Goal: Task Accomplishment & Management: Manage account settings

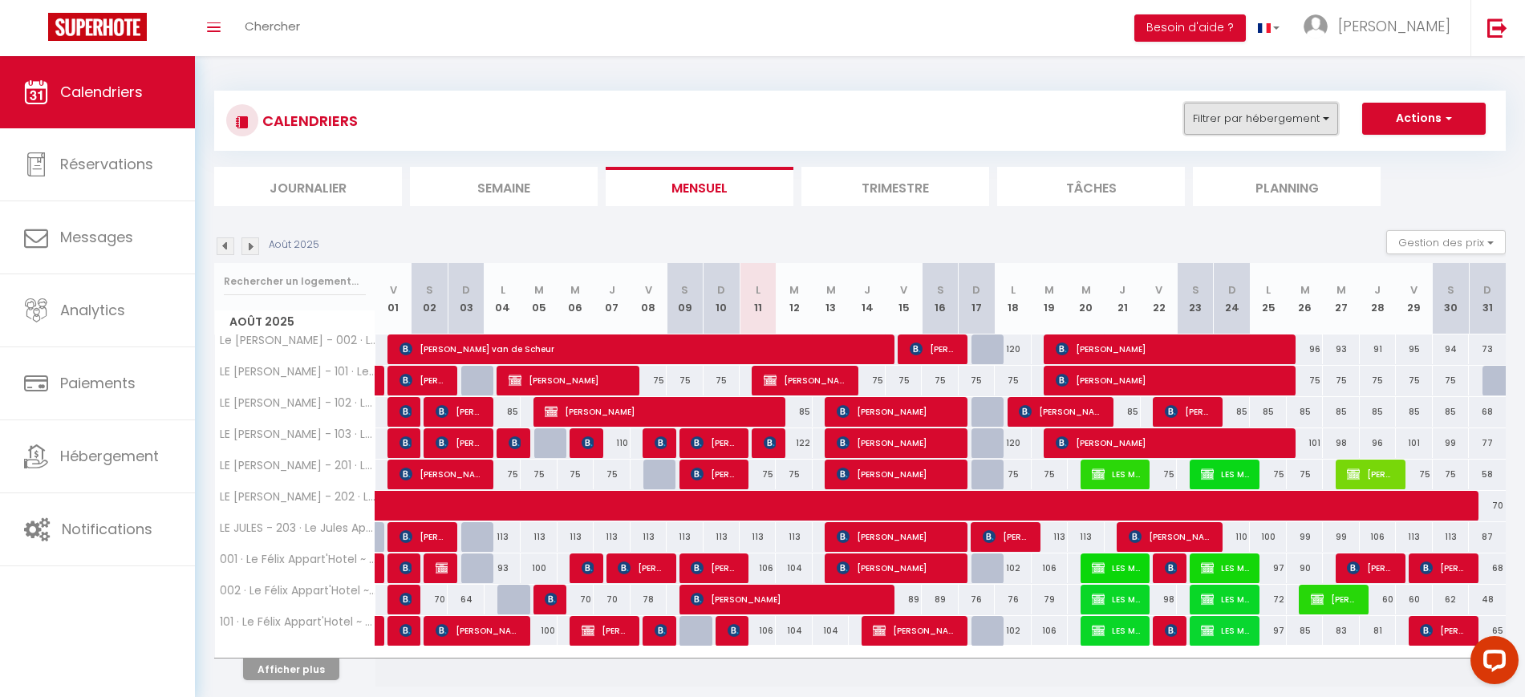
click at [1250, 119] on button "Filtrer par hébergement" at bounding box center [1261, 119] width 154 height 32
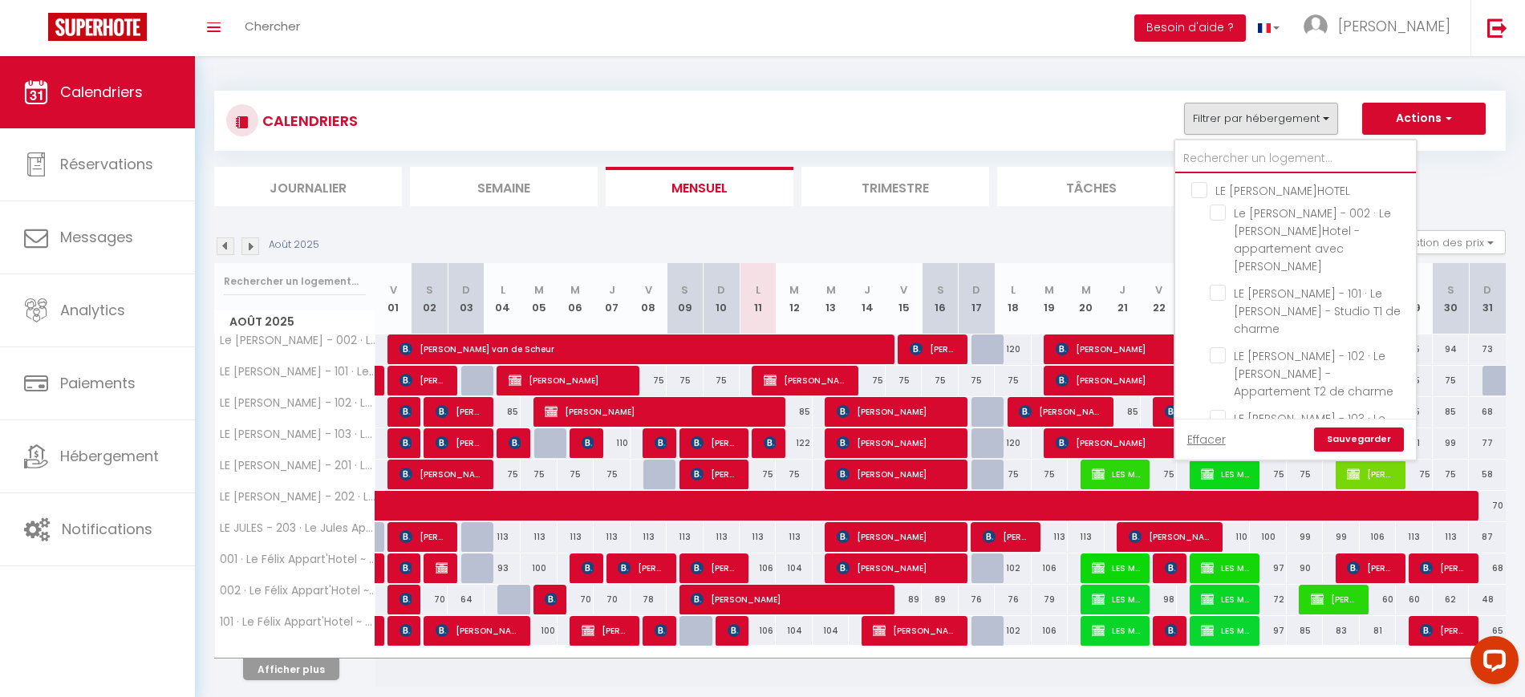
click at [1286, 165] on input "text" at bounding box center [1295, 158] width 241 height 29
type input "0"
checkbox input "false"
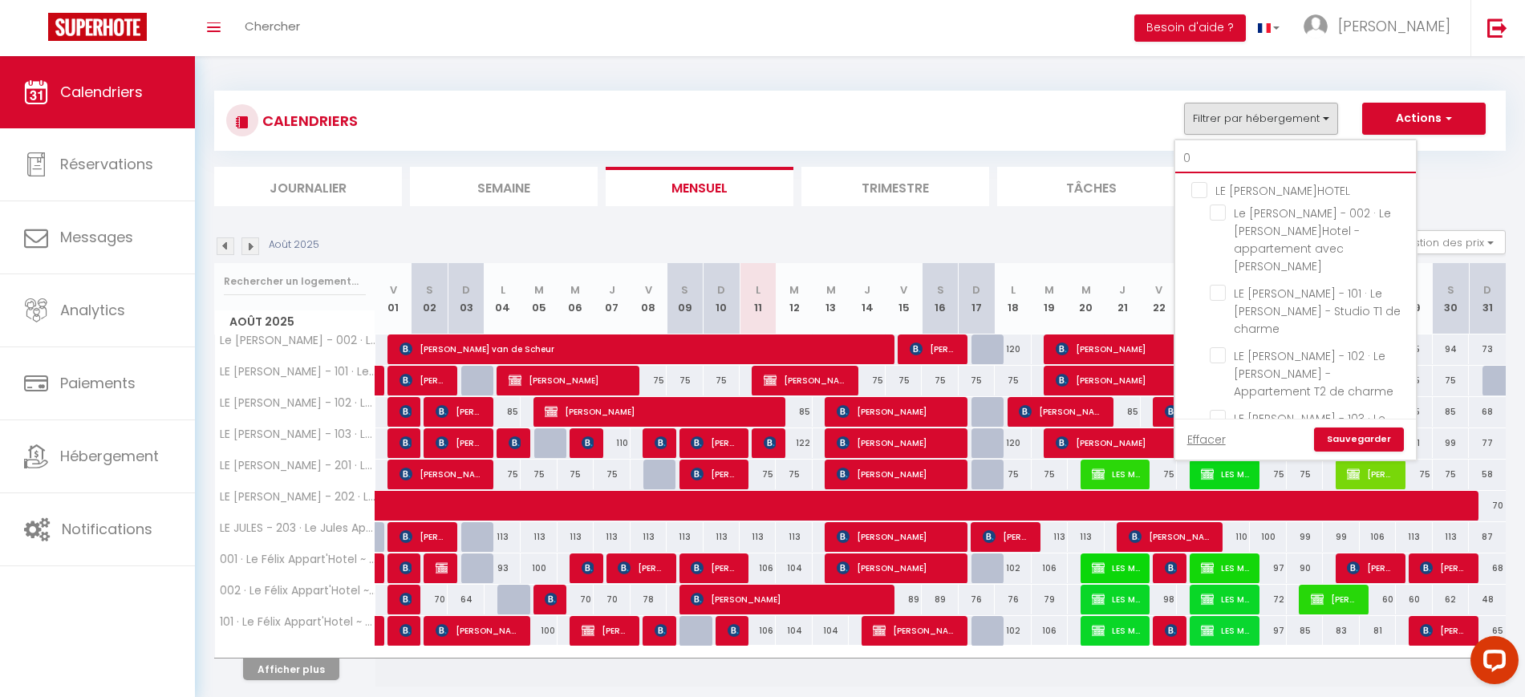
checkbox input "false"
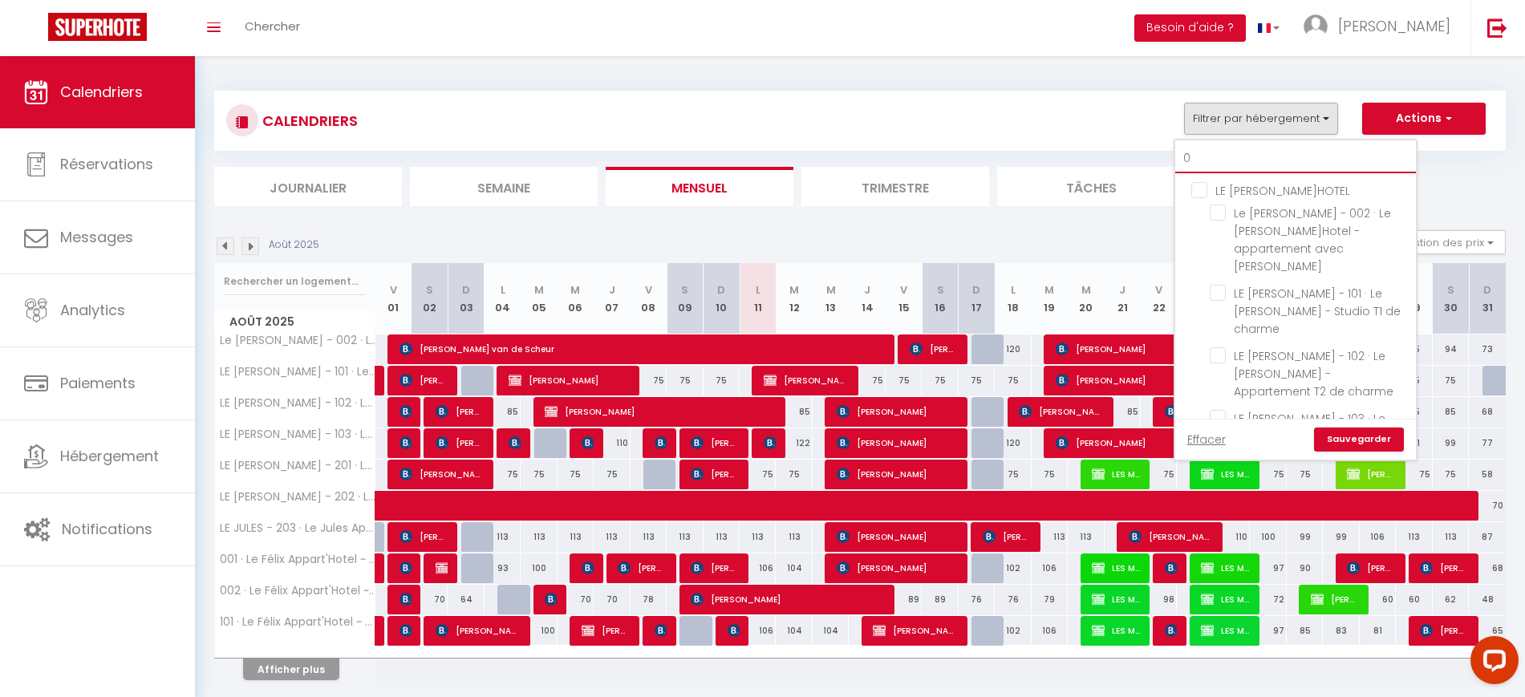
checkbox input "false"
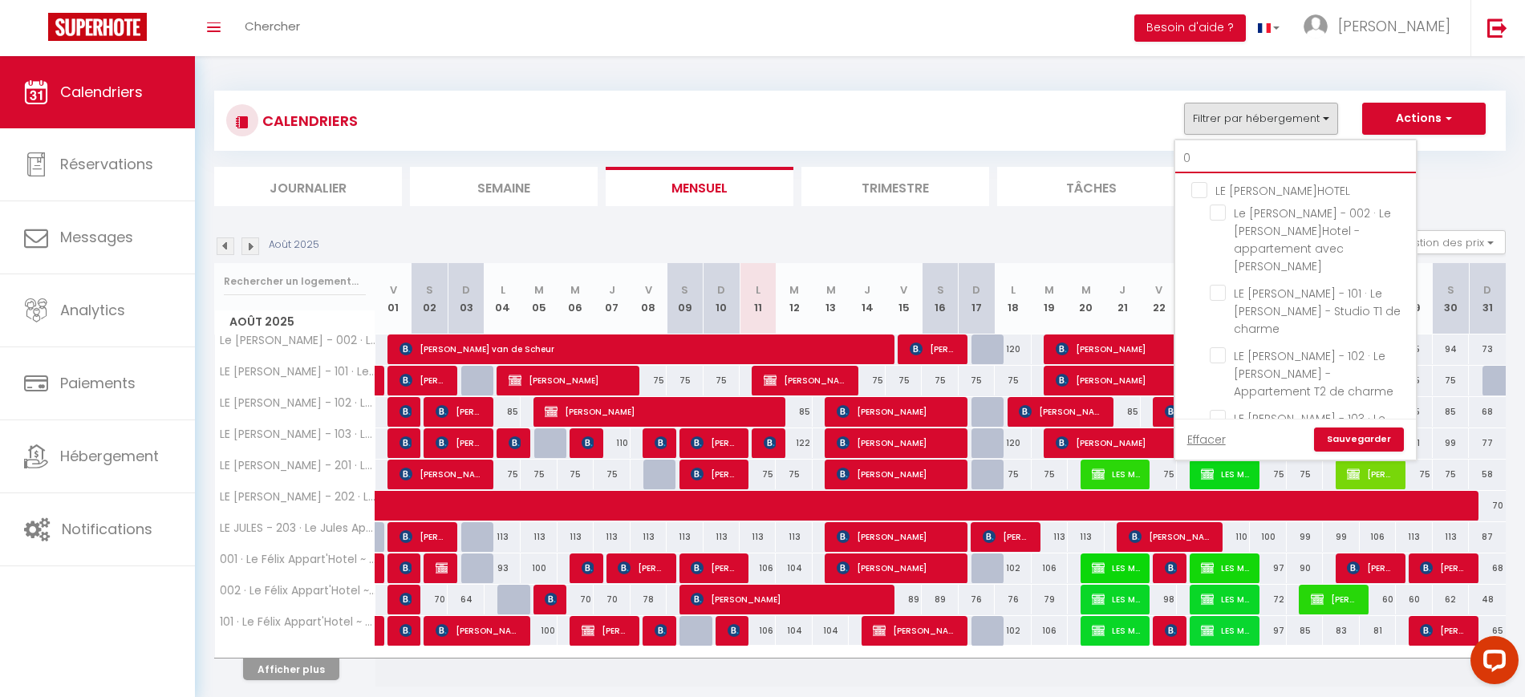
checkbox input "false"
type input "00"
checkbox input "false"
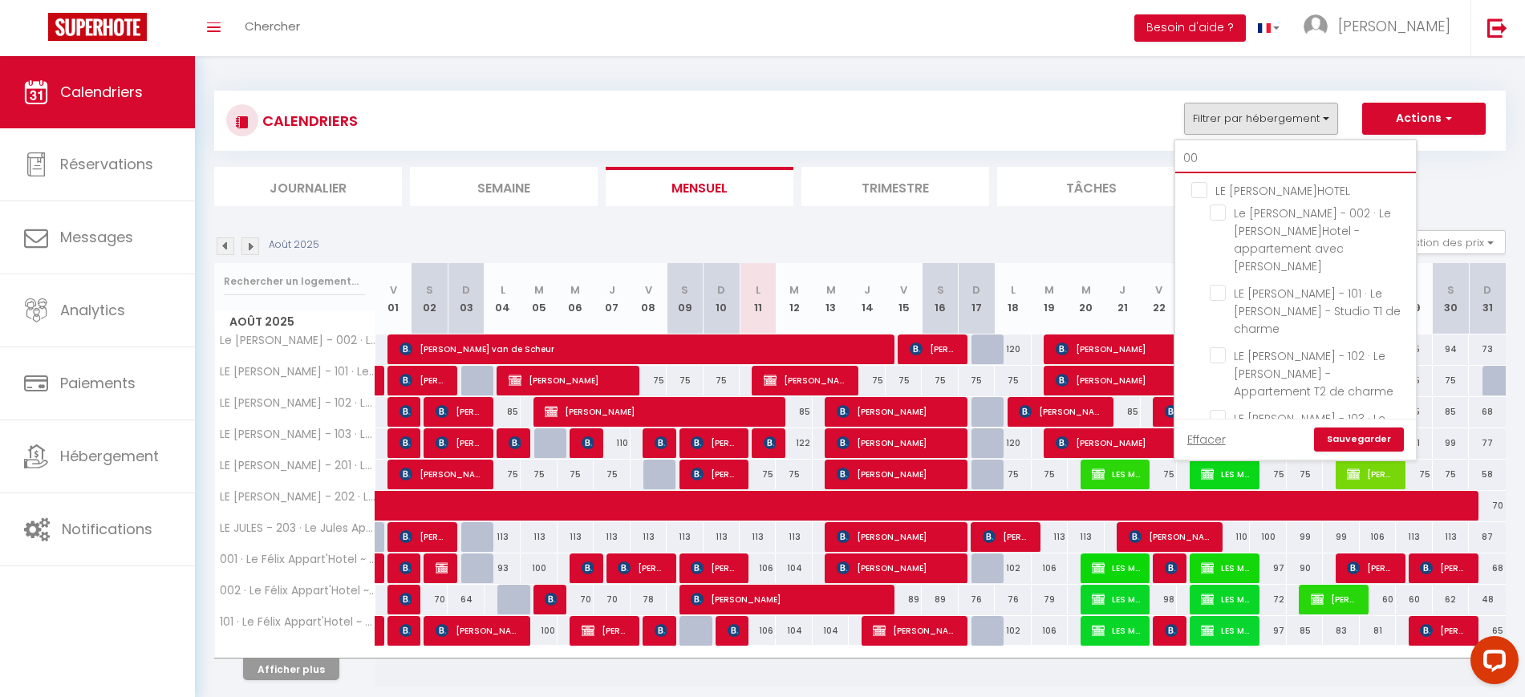
checkbox input "false"
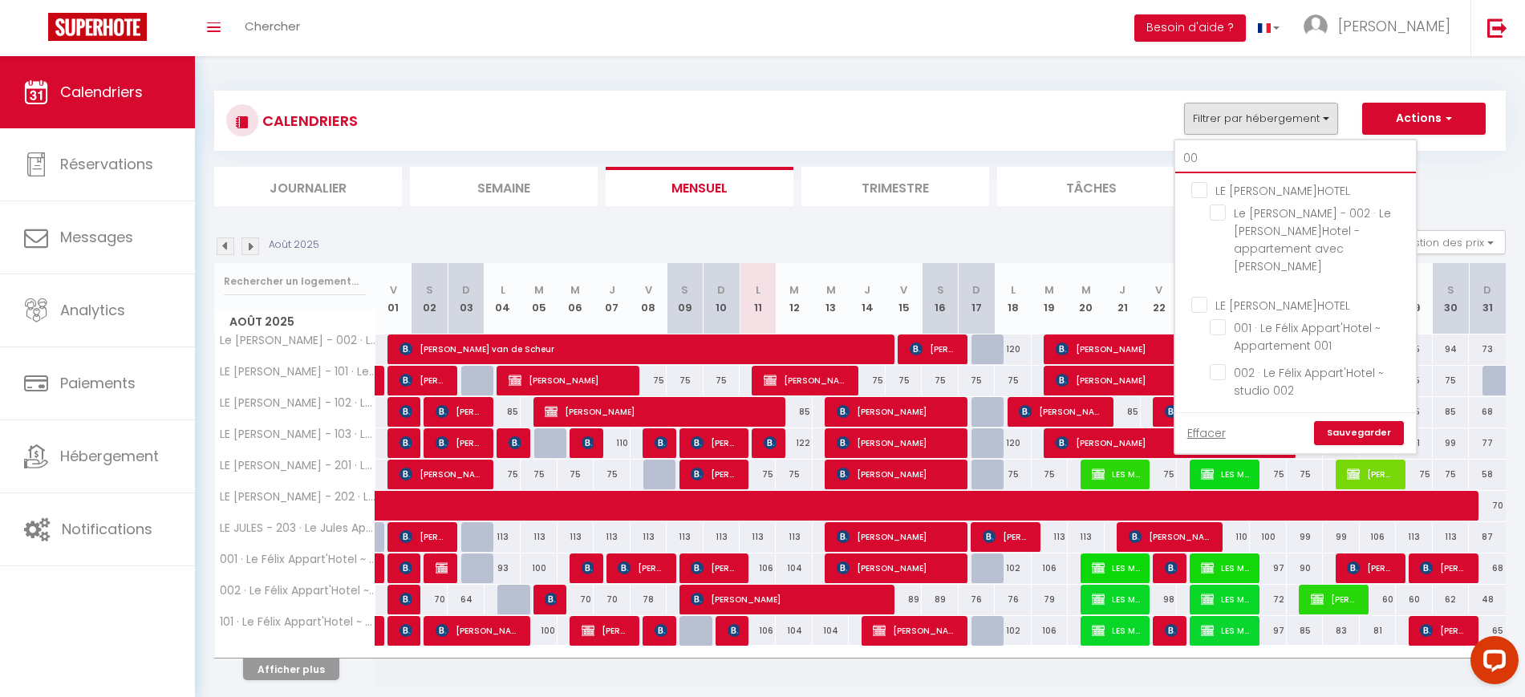
type input "002"
checkbox input "false"
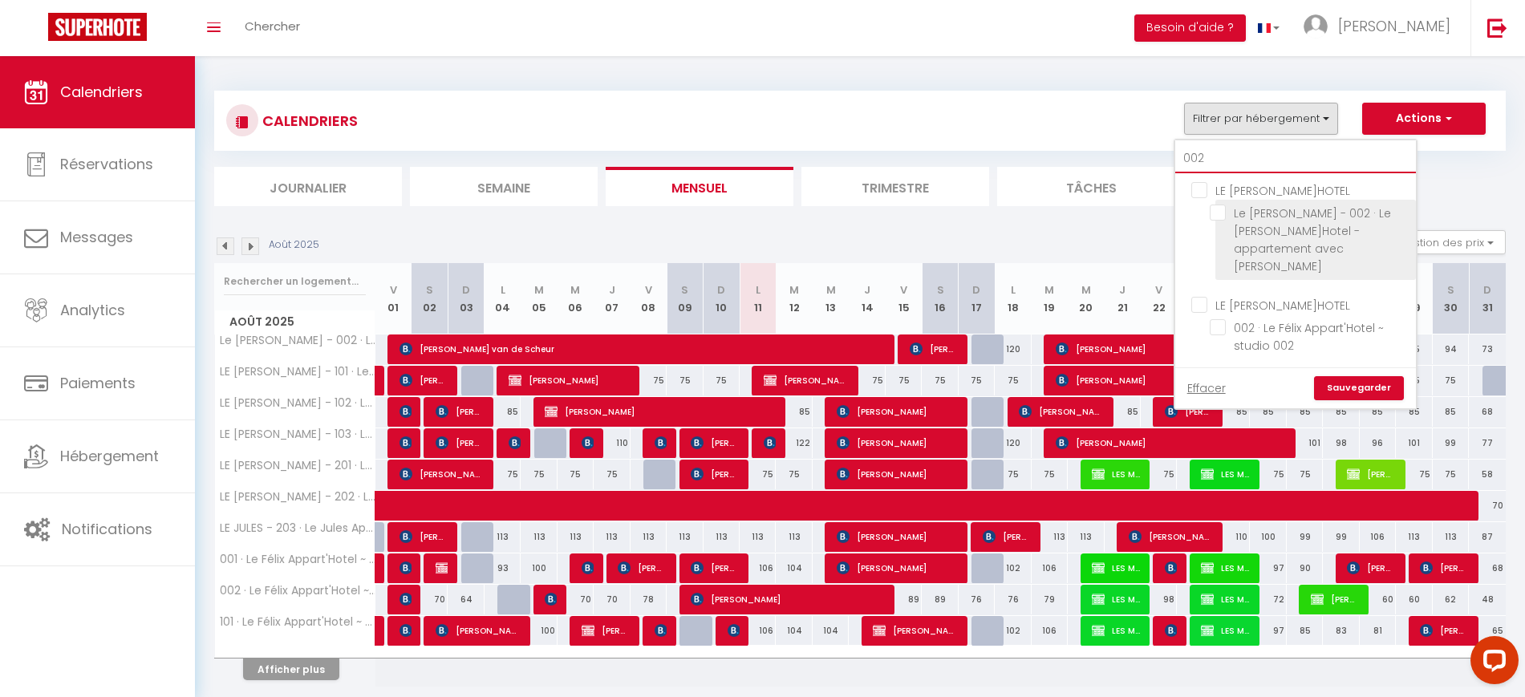
type input "002"
click at [1279, 213] on input "Le [PERSON_NAME] - 002 · Le [PERSON_NAME]Hotel - appartement avec [PERSON_NAME]" at bounding box center [1309, 213] width 201 height 16
checkbox input "true"
checkbox input "false"
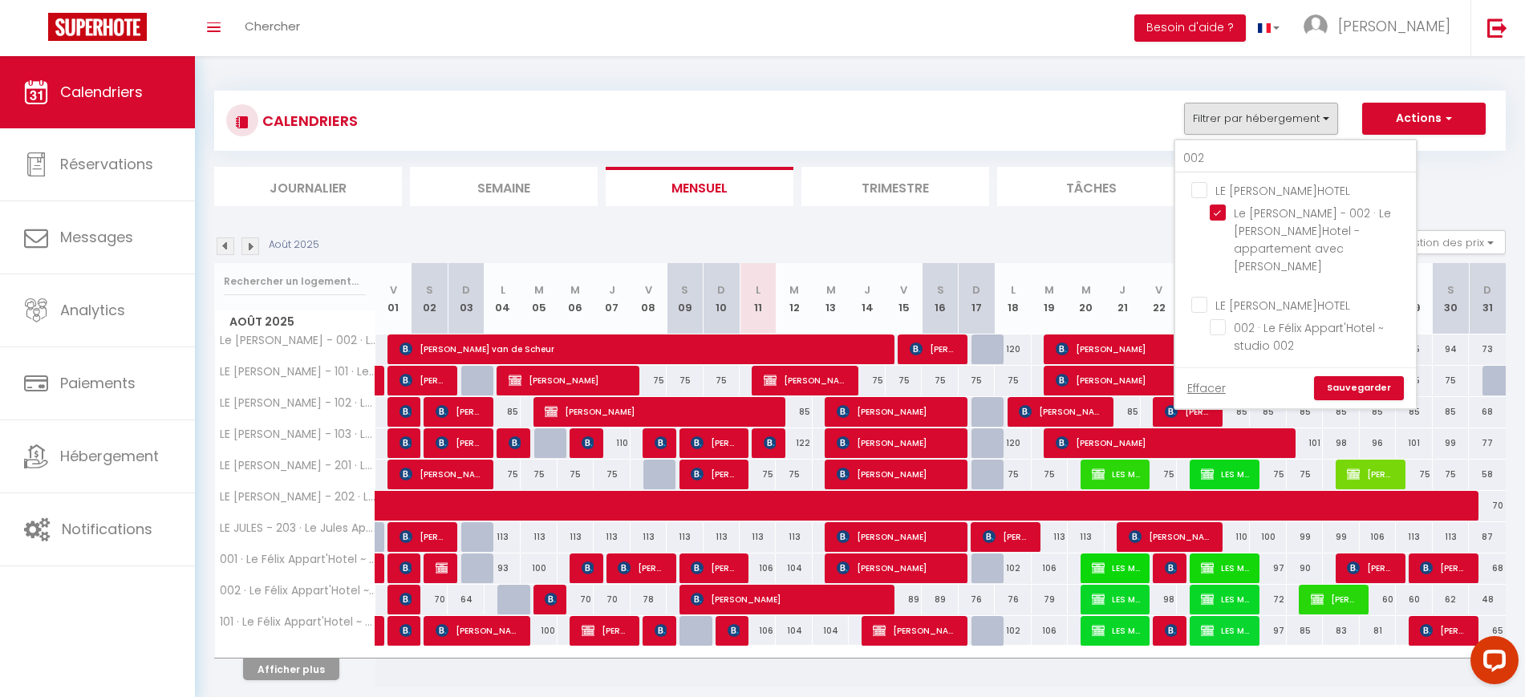
click at [1357, 376] on link "Sauvegarder" at bounding box center [1359, 388] width 90 height 24
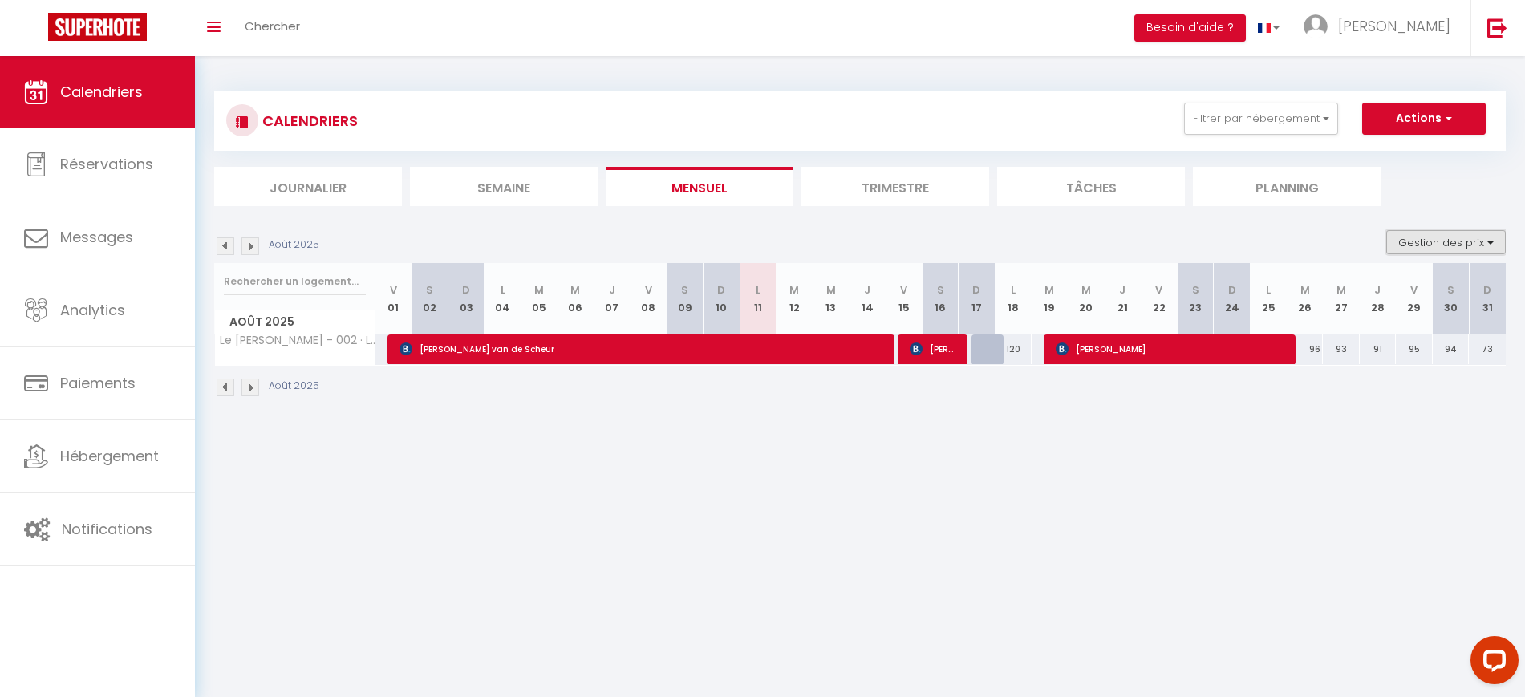
click at [1436, 237] on button "Gestion des prix" at bounding box center [1446, 242] width 120 height 24
click at [1429, 297] on input "Nb Nuits minimum" at bounding box center [1432, 292] width 144 height 16
checkbox input "true"
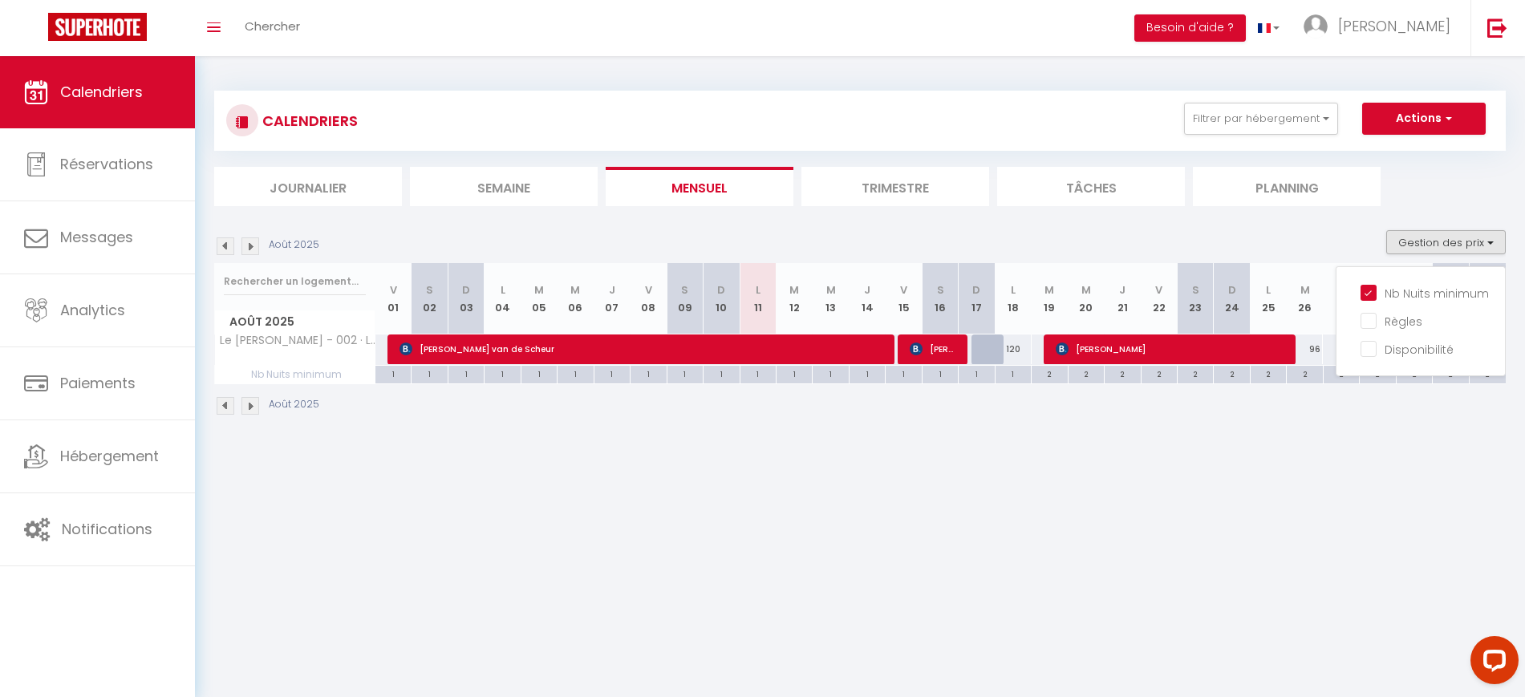
click at [1092, 483] on body "Questions et aide sur la MIGRATION - [GEOGRAPHIC_DATA] ouverte de 13 à 14h puis…" at bounding box center [762, 404] width 1525 height 697
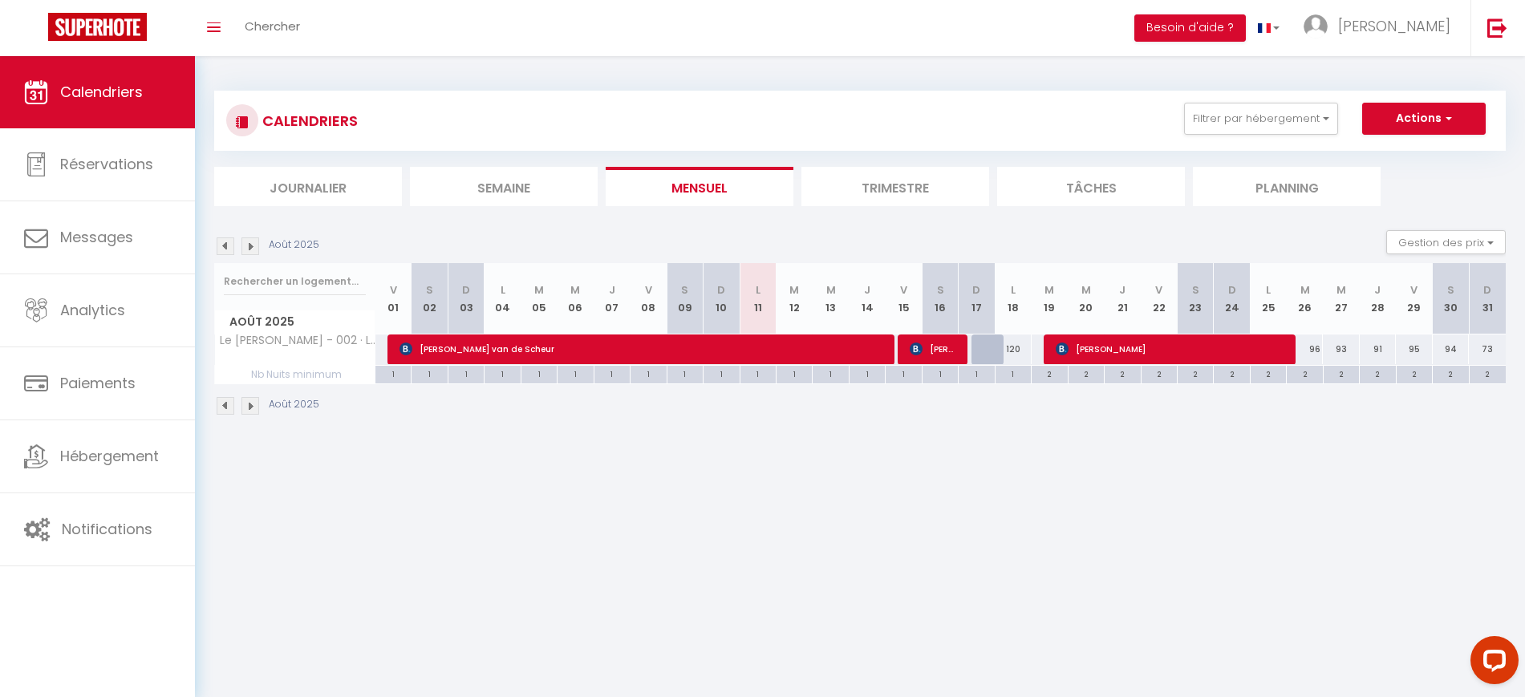
click at [849, 195] on li "Trimestre" at bounding box center [895, 186] width 188 height 39
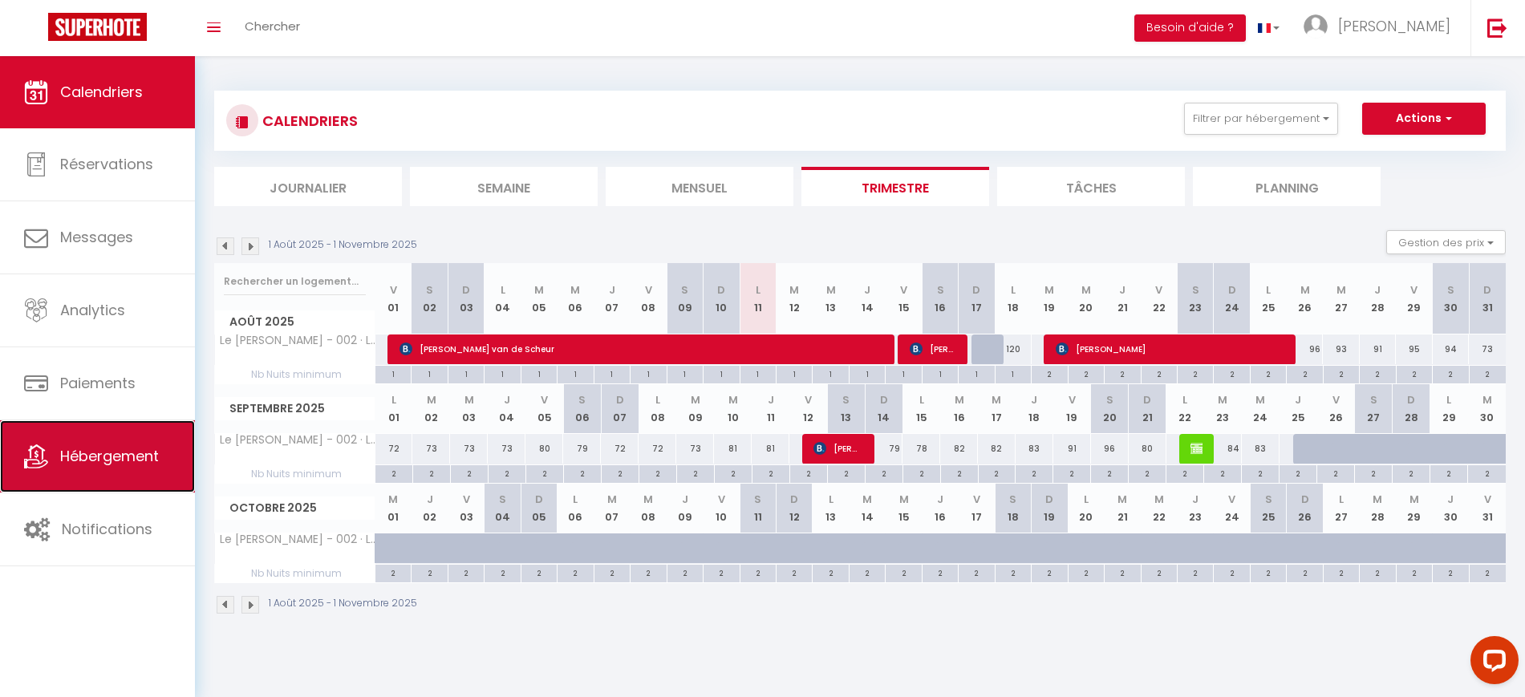
click at [116, 469] on link "Hébergement" at bounding box center [97, 456] width 195 height 72
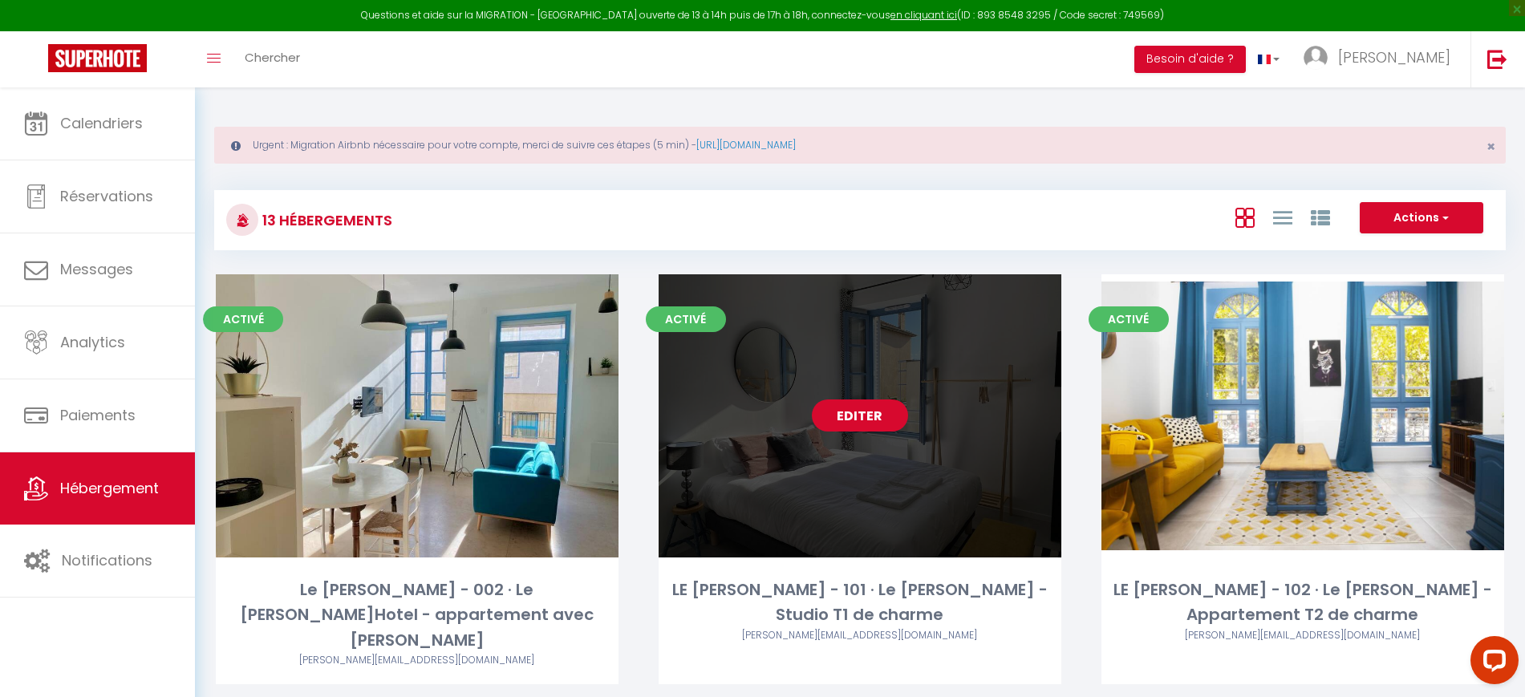
click at [902, 414] on link "Editer" at bounding box center [860, 415] width 96 height 32
click at [896, 416] on link "Editer" at bounding box center [860, 415] width 96 height 32
click at [871, 411] on link "Editer" at bounding box center [860, 415] width 96 height 32
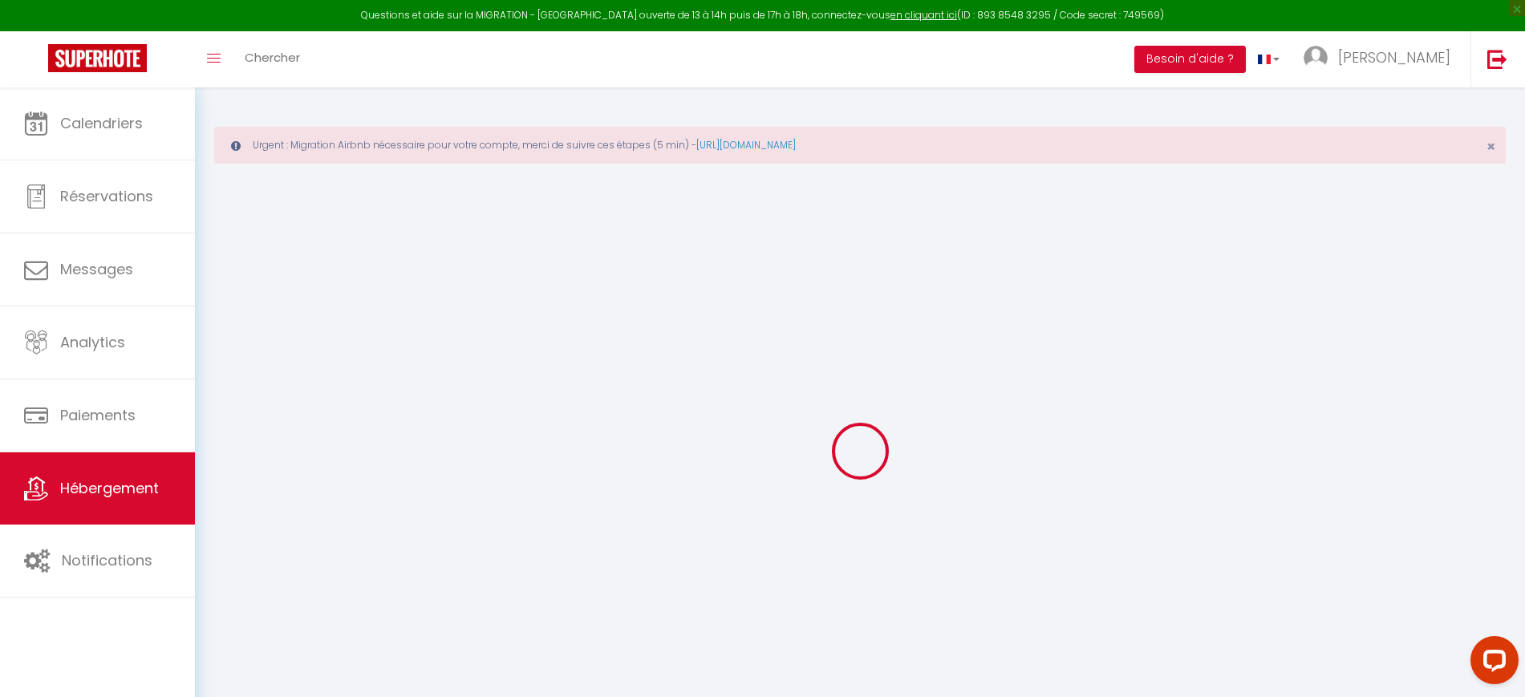
select select
checkbox input "false"
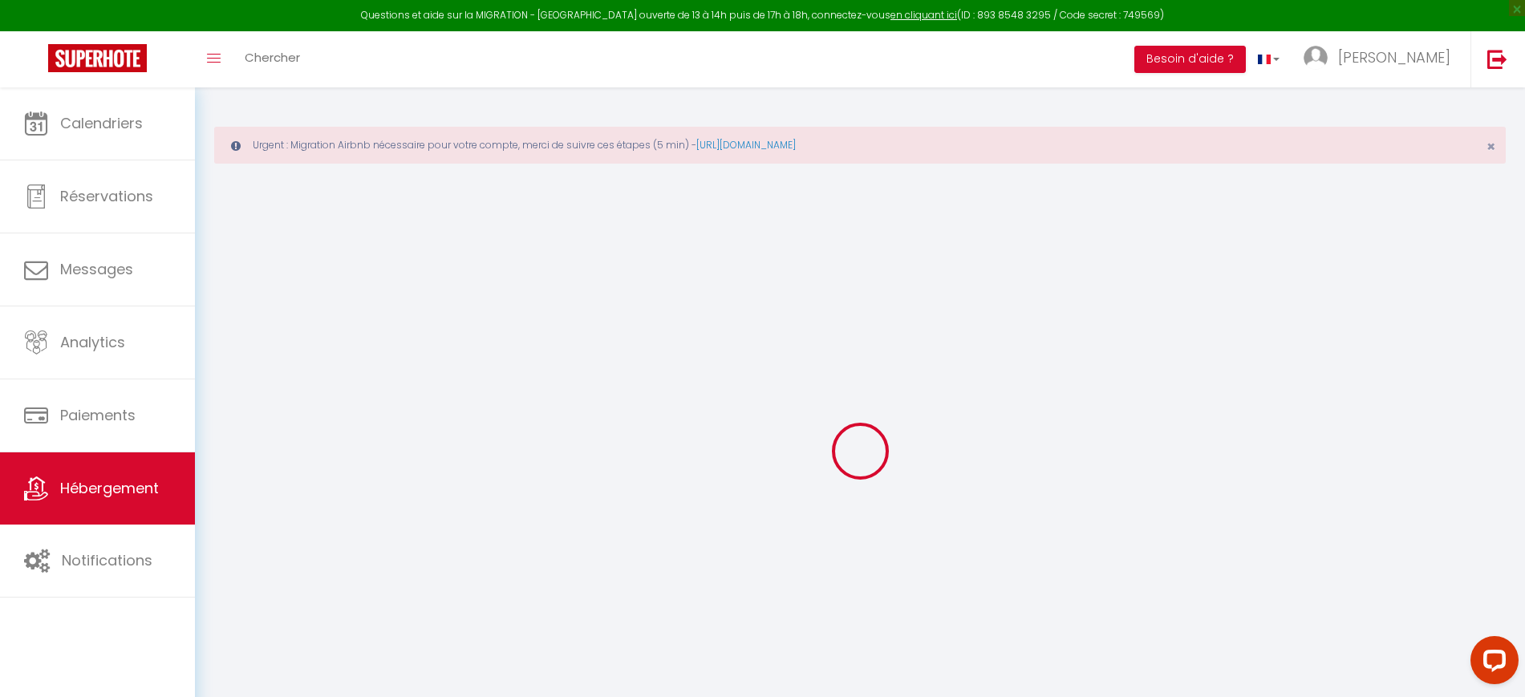
checkbox input "false"
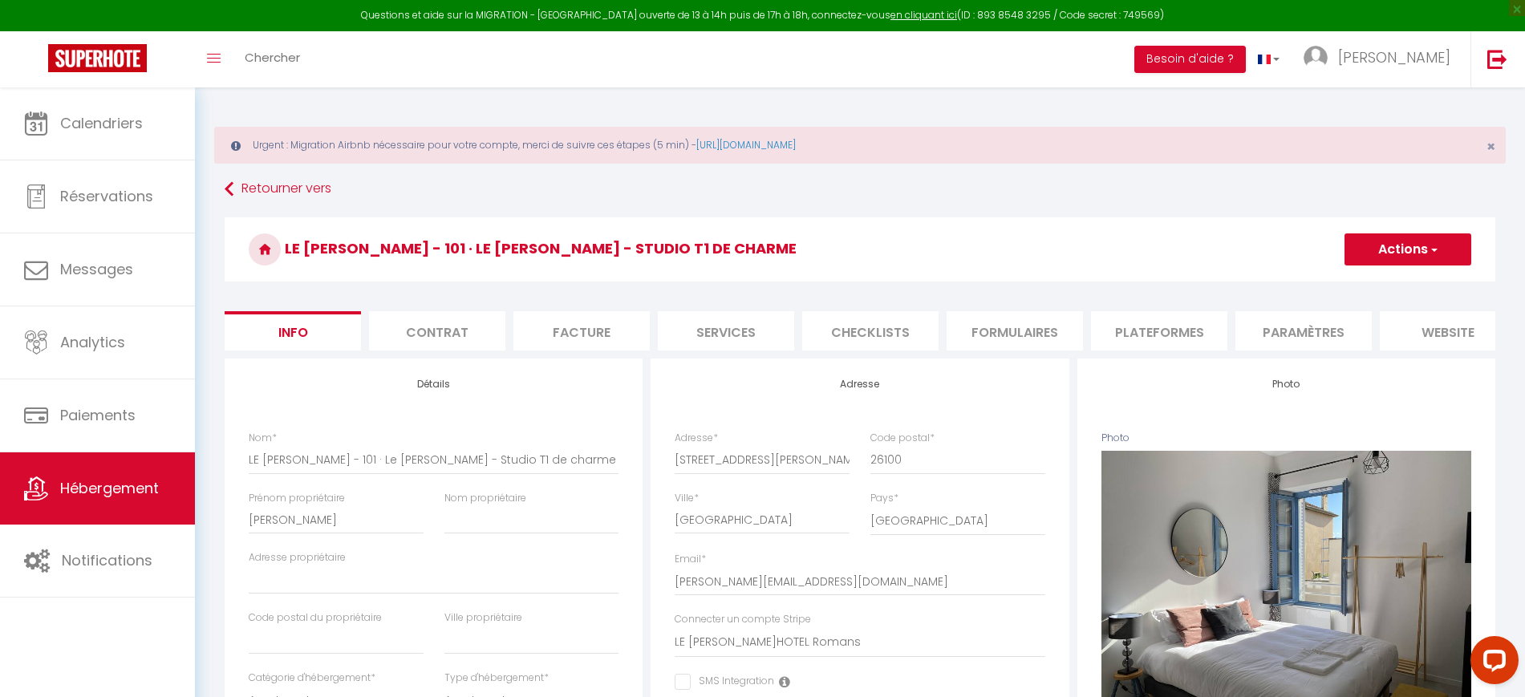
click at [744, 327] on li "Services" at bounding box center [726, 330] width 136 height 39
select select
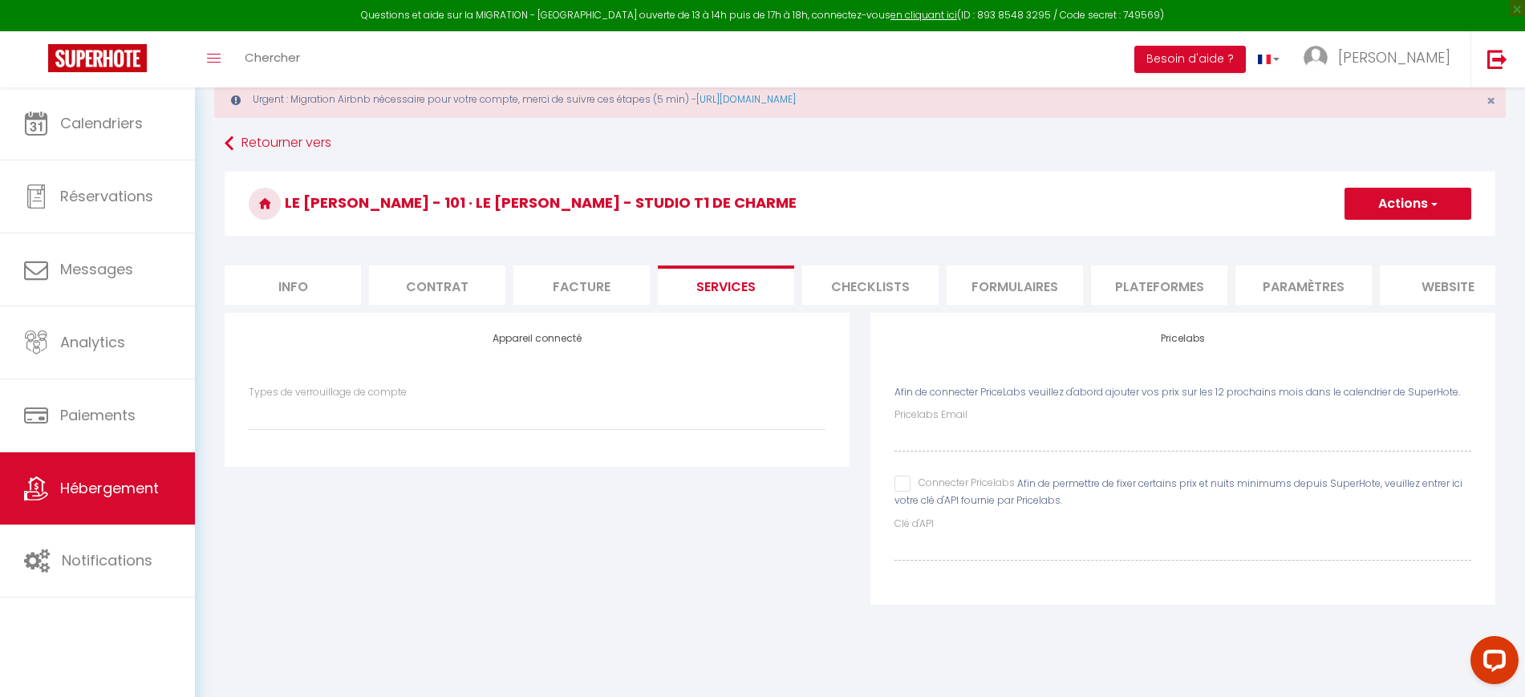
scroll to position [87, 0]
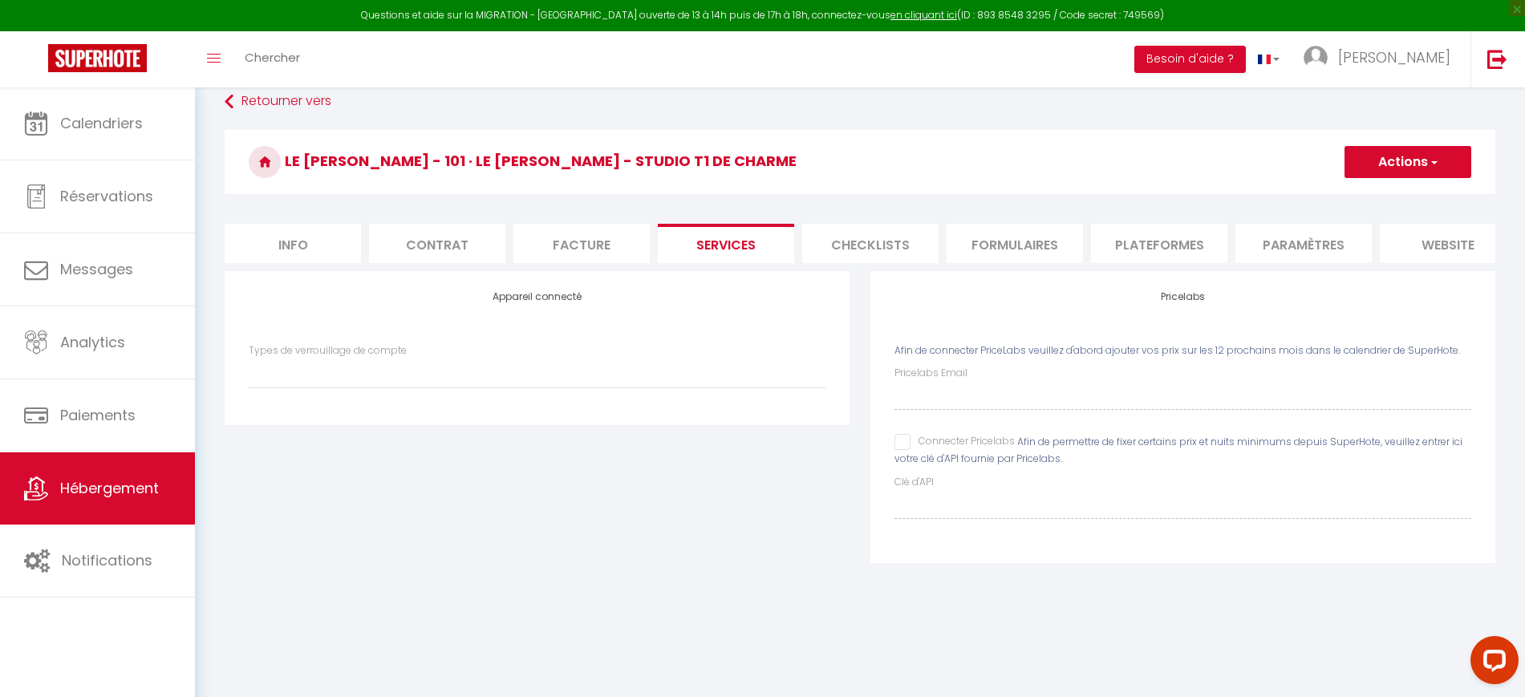
click at [934, 450] on input "Connecter Pricelabs" at bounding box center [954, 442] width 120 height 16
checkbox input "true"
select select
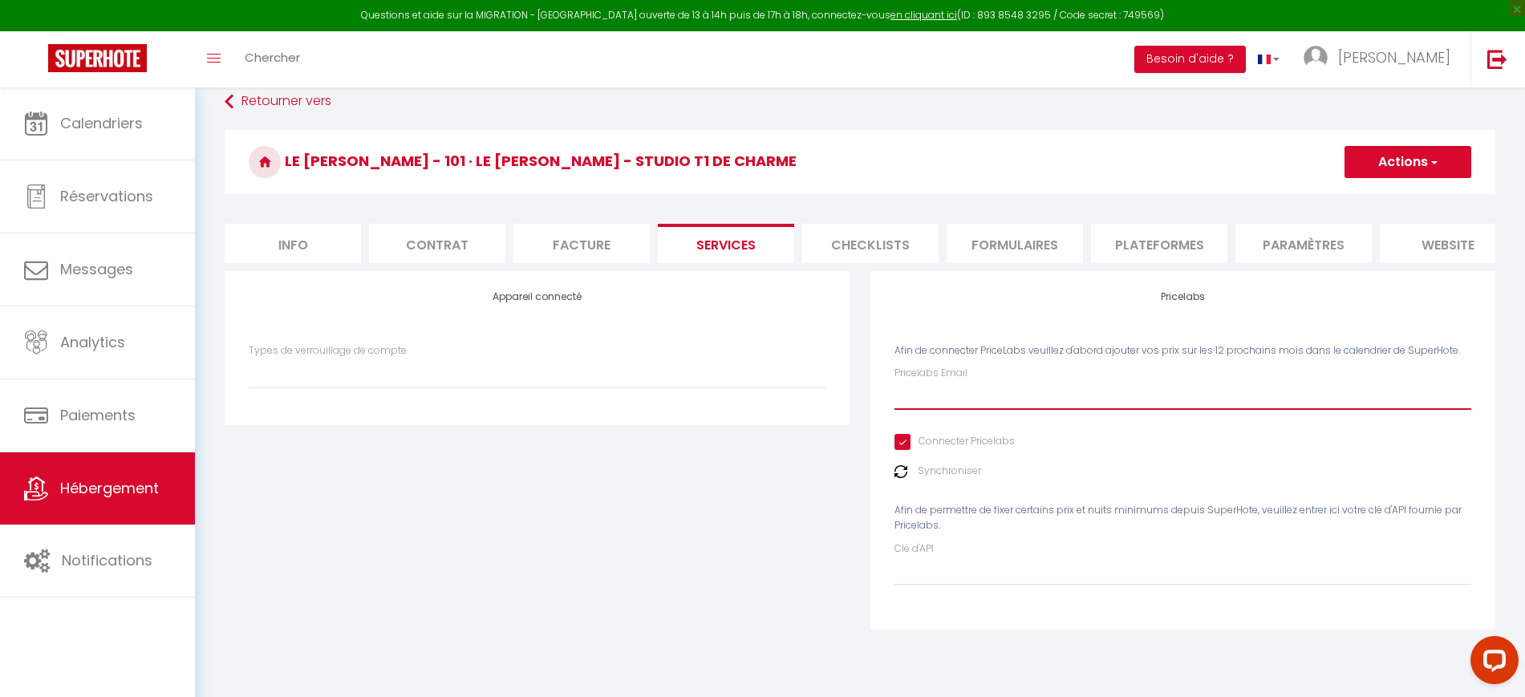
click at [962, 410] on input "Pricelabs Email" at bounding box center [1182, 395] width 577 height 29
click at [1045, 403] on input "Pricelabs Email" at bounding box center [1182, 395] width 577 height 29
paste input "[EMAIL_ADDRESS][DOMAIN_NAME]"
type input "[EMAIL_ADDRESS][DOMAIN_NAME]"
select select
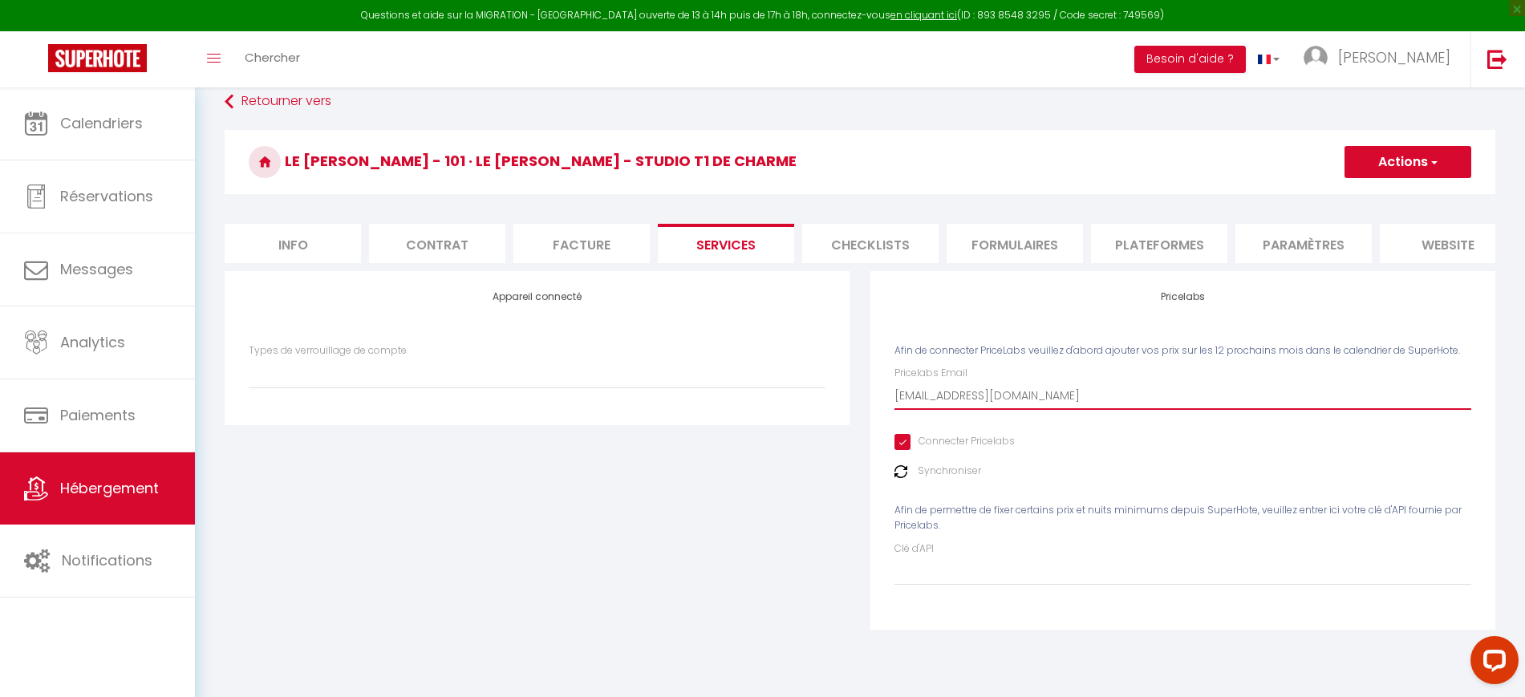
type input "[EMAIL_ADDRESS][DOMAIN_NAME]"
click at [1411, 152] on button "Actions" at bounding box center [1407, 162] width 127 height 32
click at [1387, 195] on link "Enregistrer" at bounding box center [1406, 197] width 127 height 21
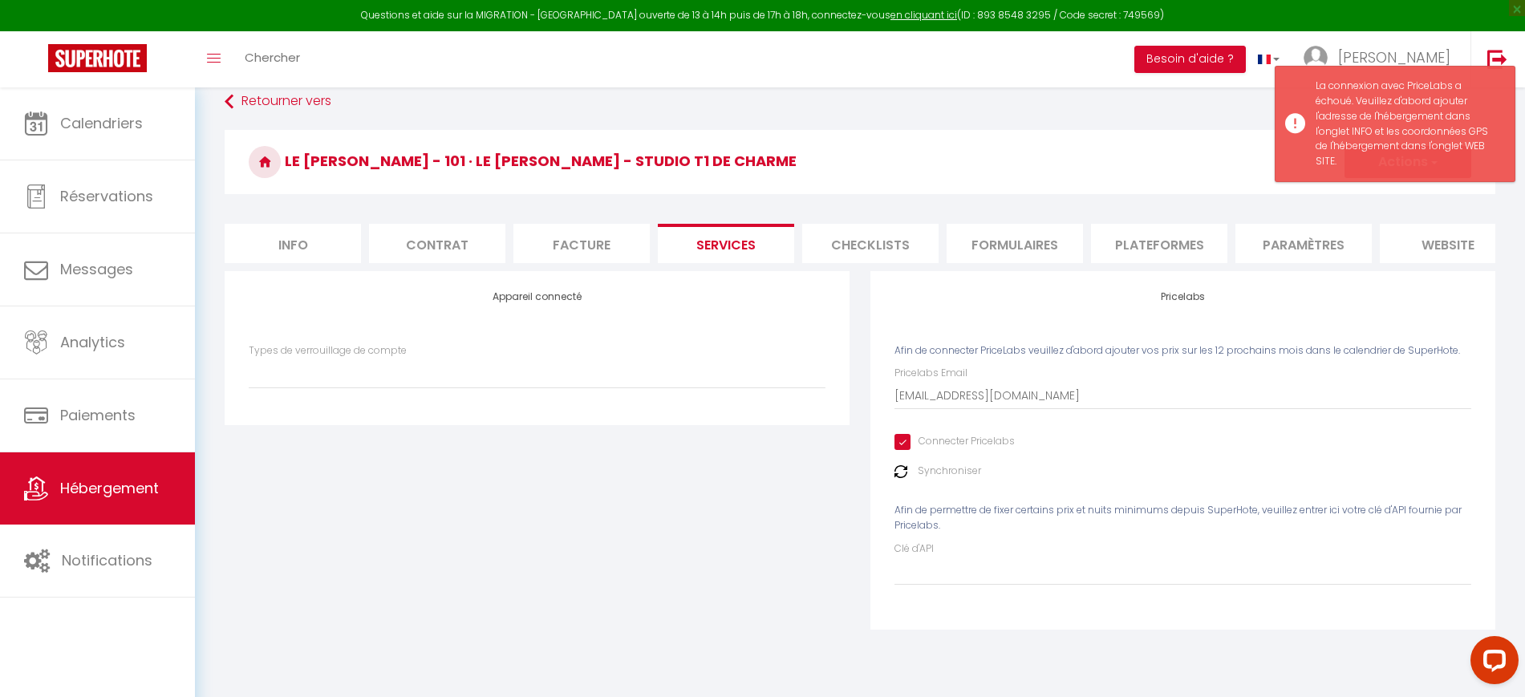
click at [1140, 242] on li "Plateformes" at bounding box center [1159, 243] width 136 height 39
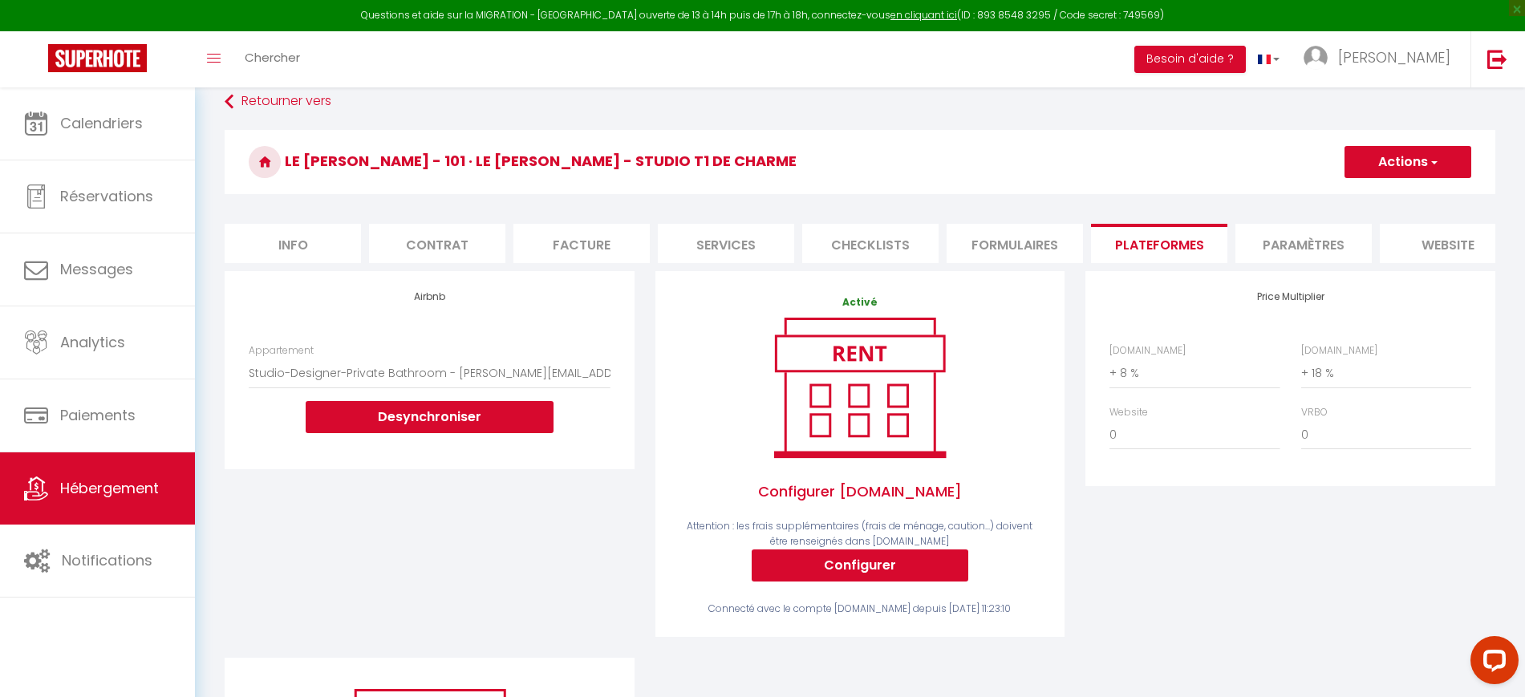
click at [262, 237] on li "Info" at bounding box center [293, 243] width 136 height 39
select select
checkbox input "false"
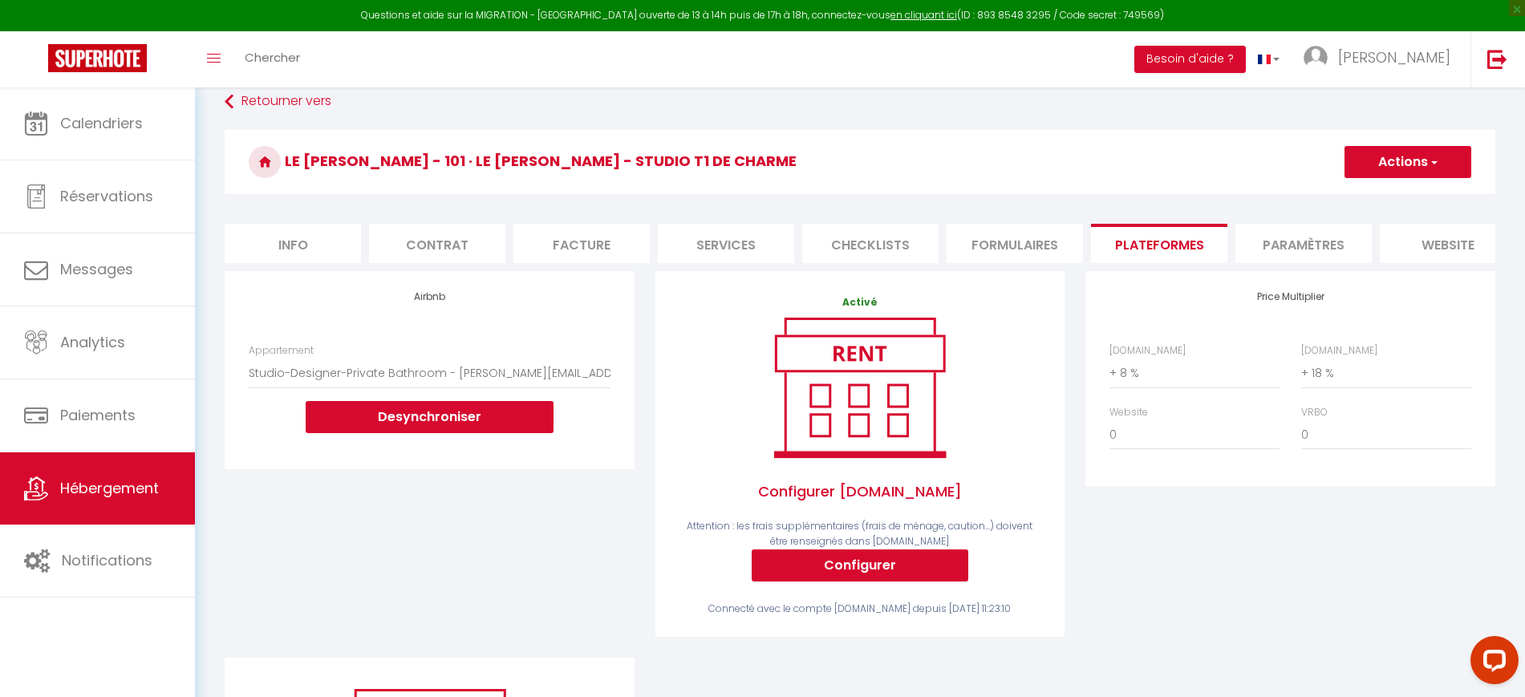
checkbox input "false"
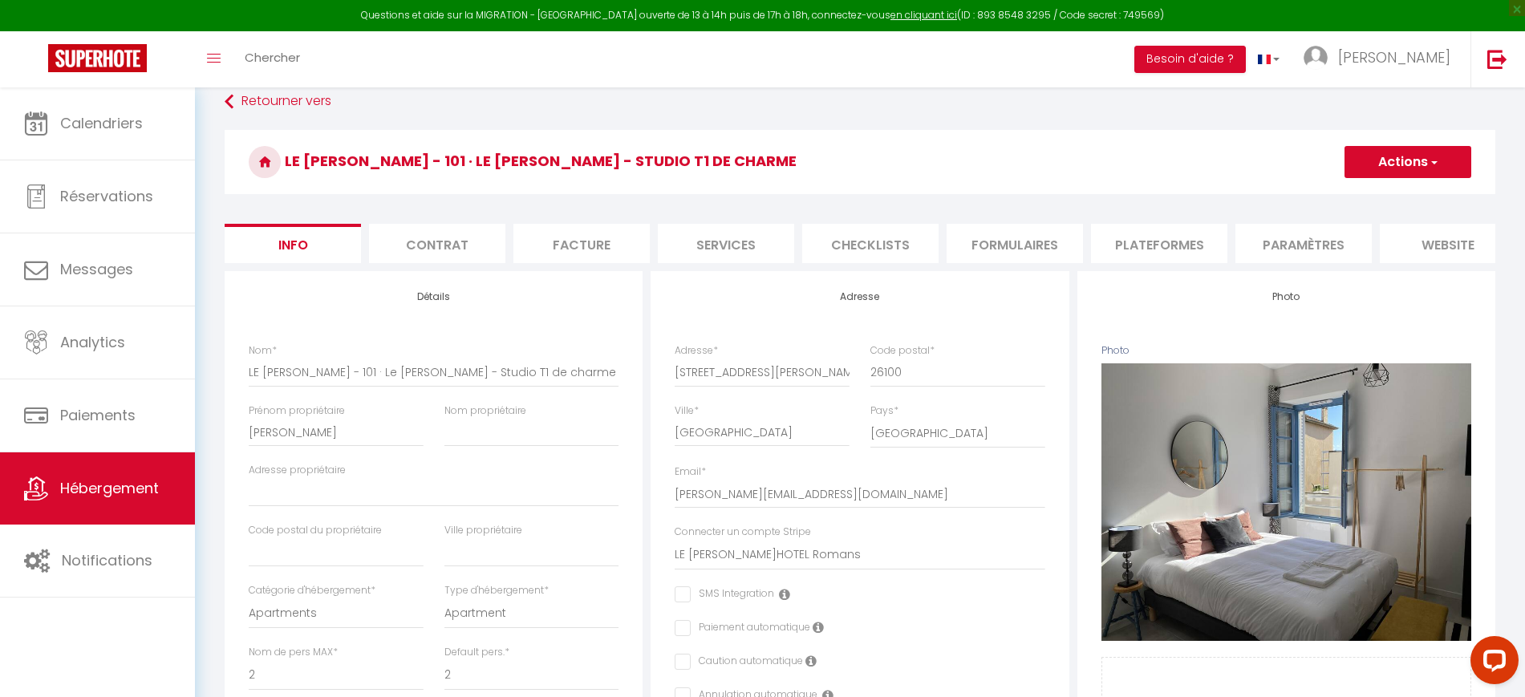
click at [718, 245] on li "Services" at bounding box center [726, 243] width 136 height 39
select select
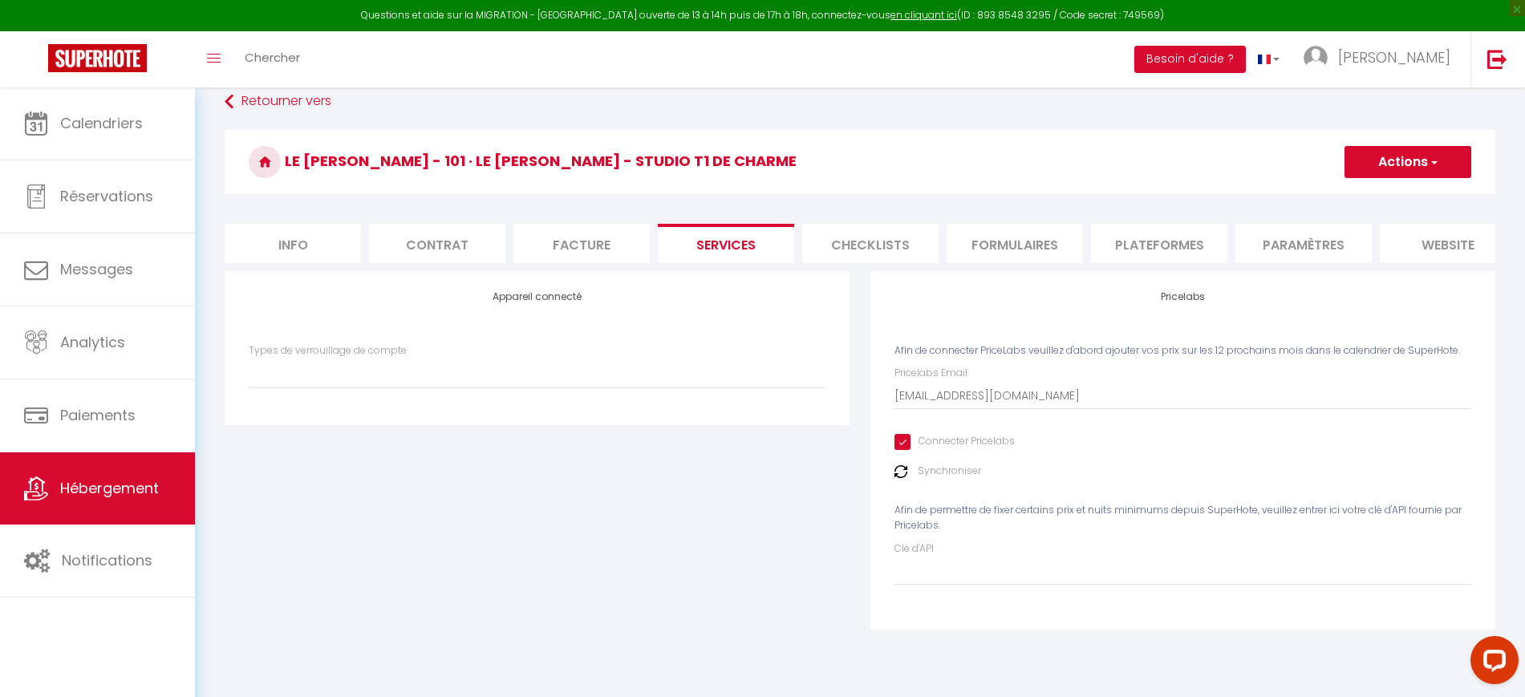
click at [1404, 168] on button "Actions" at bounding box center [1407, 162] width 127 height 32
click at [1386, 194] on link "Enregistrer" at bounding box center [1406, 197] width 127 height 21
click at [1390, 156] on button "Actions" at bounding box center [1407, 162] width 127 height 32
click at [1383, 196] on link "Enregistrer" at bounding box center [1406, 197] width 127 height 21
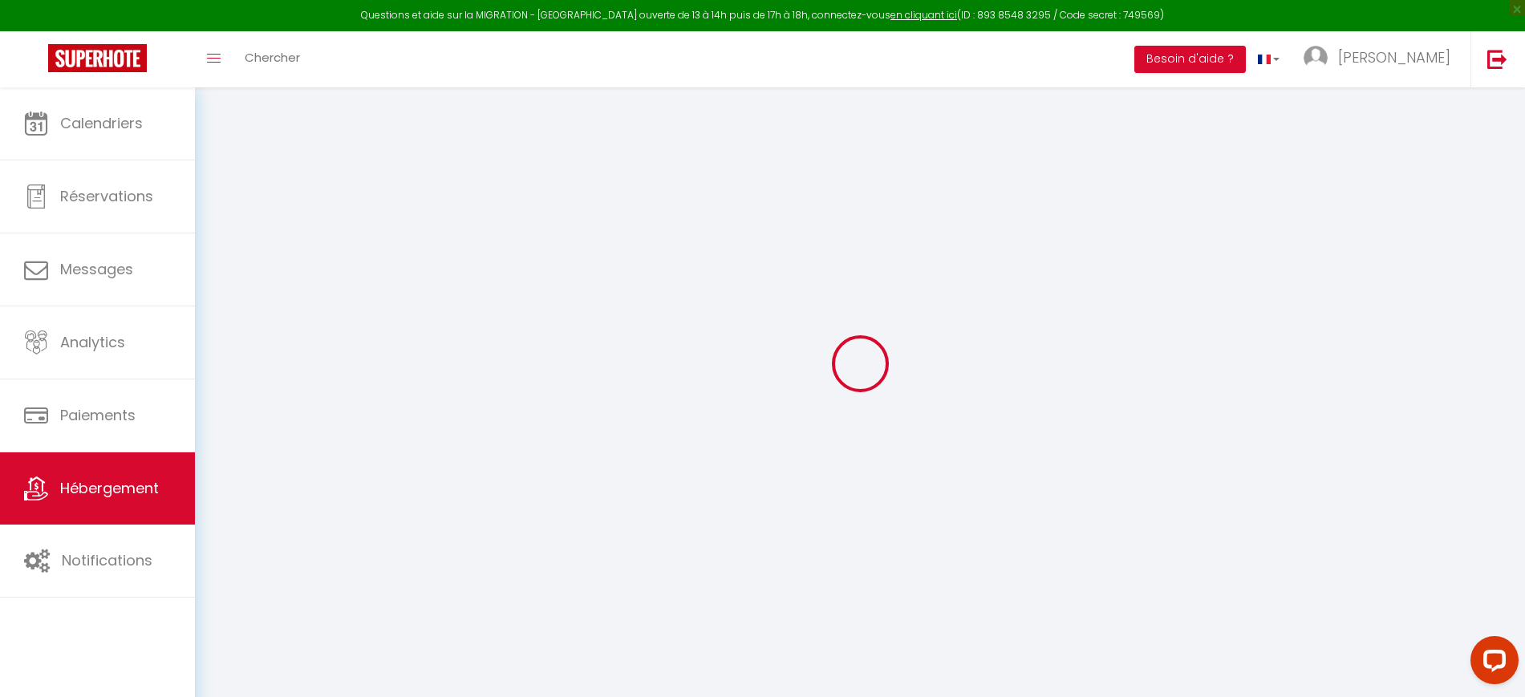
select select
checkbox input "false"
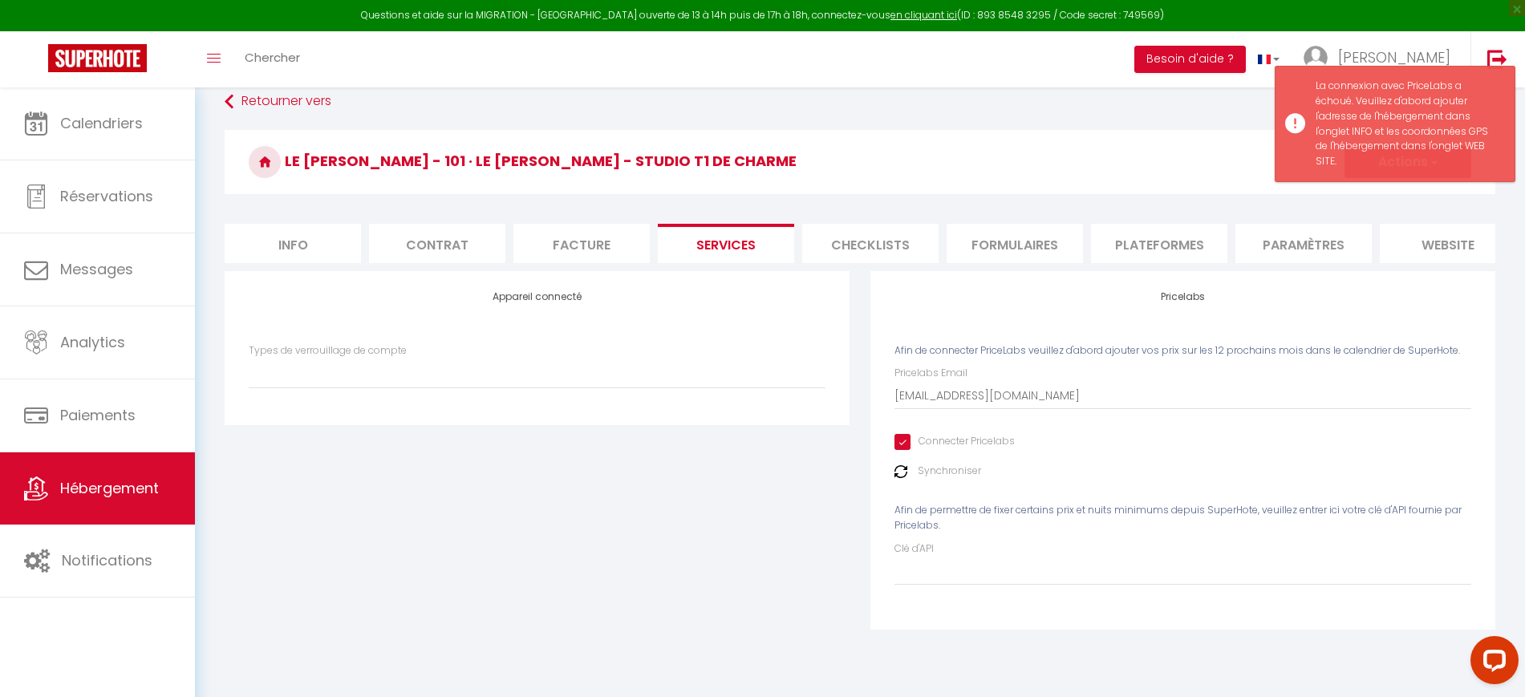
click at [298, 250] on li "Info" at bounding box center [293, 243] width 136 height 39
select select
checkbox input "false"
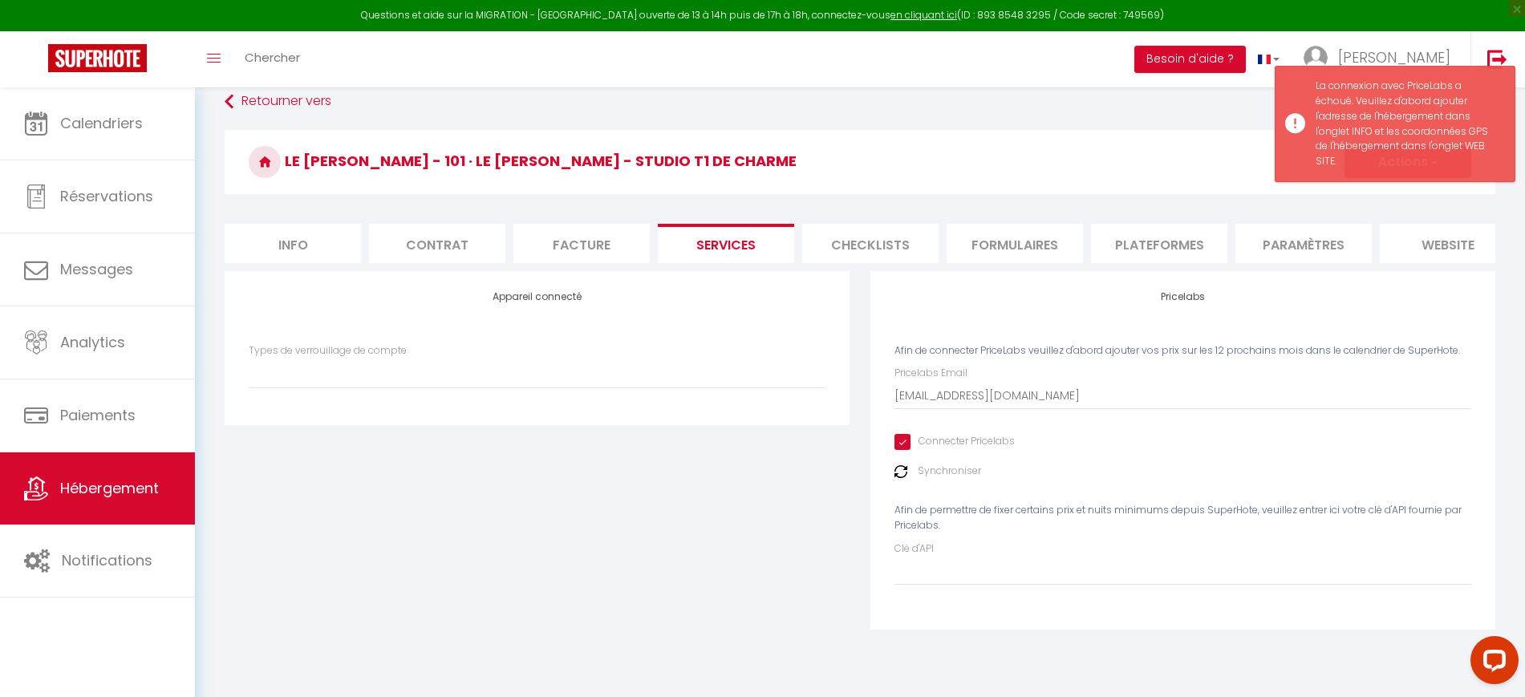
checkbox input "false"
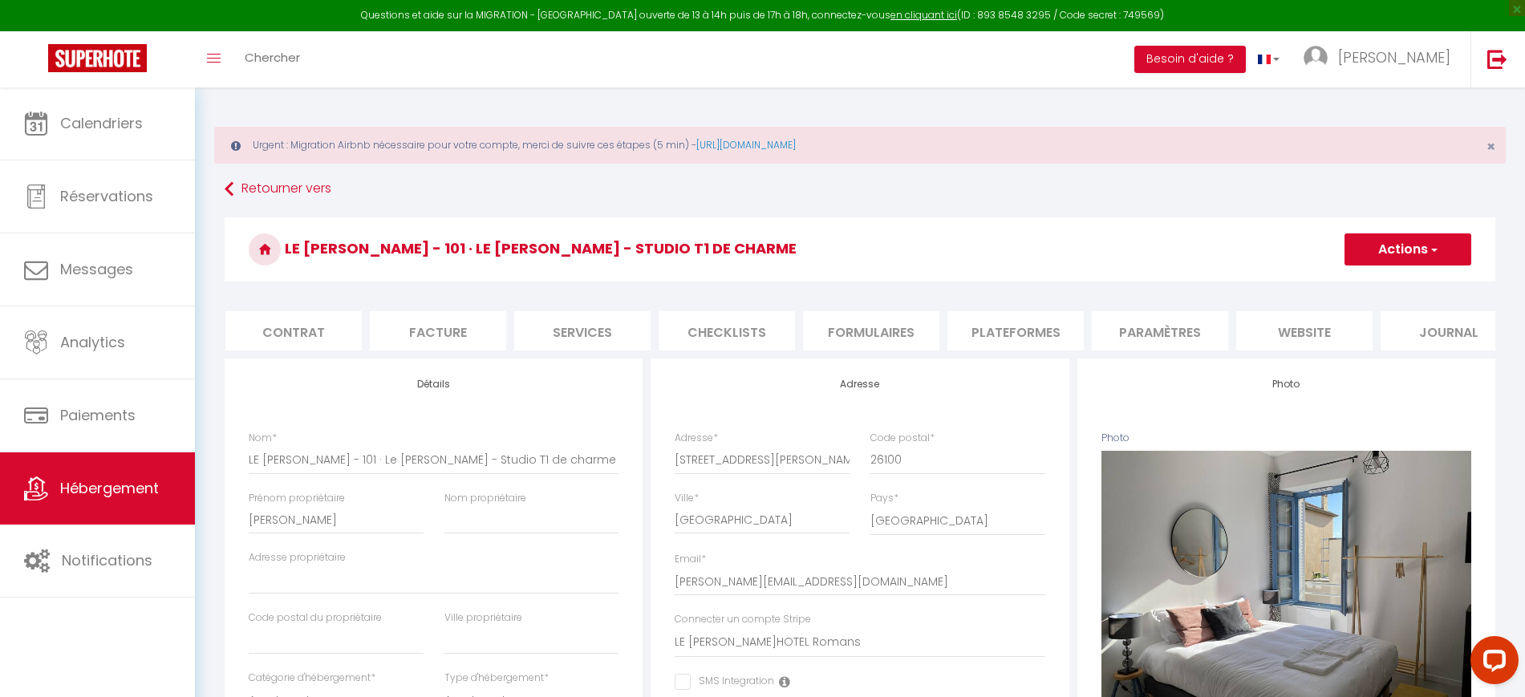
scroll to position [0, 173]
click at [1281, 333] on li "website" at bounding box center [1274, 330] width 136 height 39
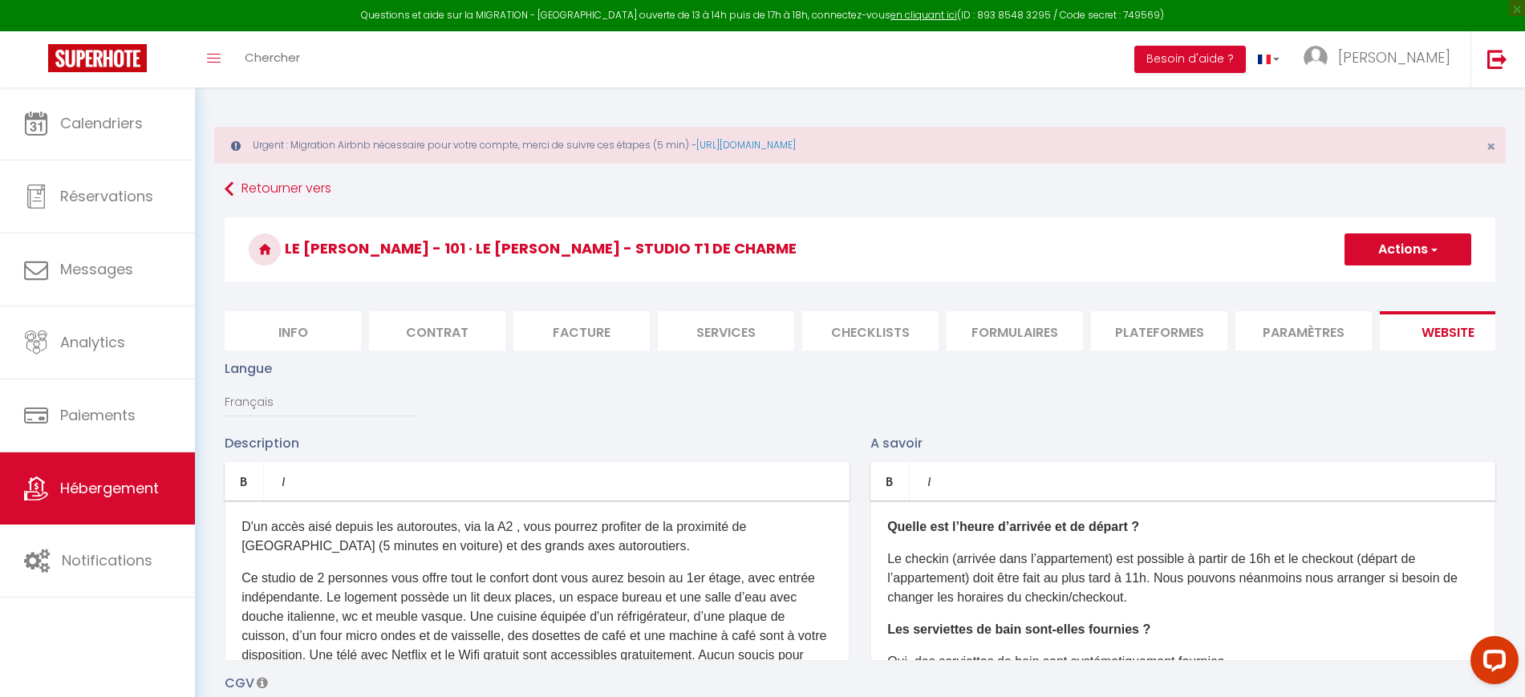
click at [717, 333] on li "Services" at bounding box center [726, 330] width 136 height 39
select select
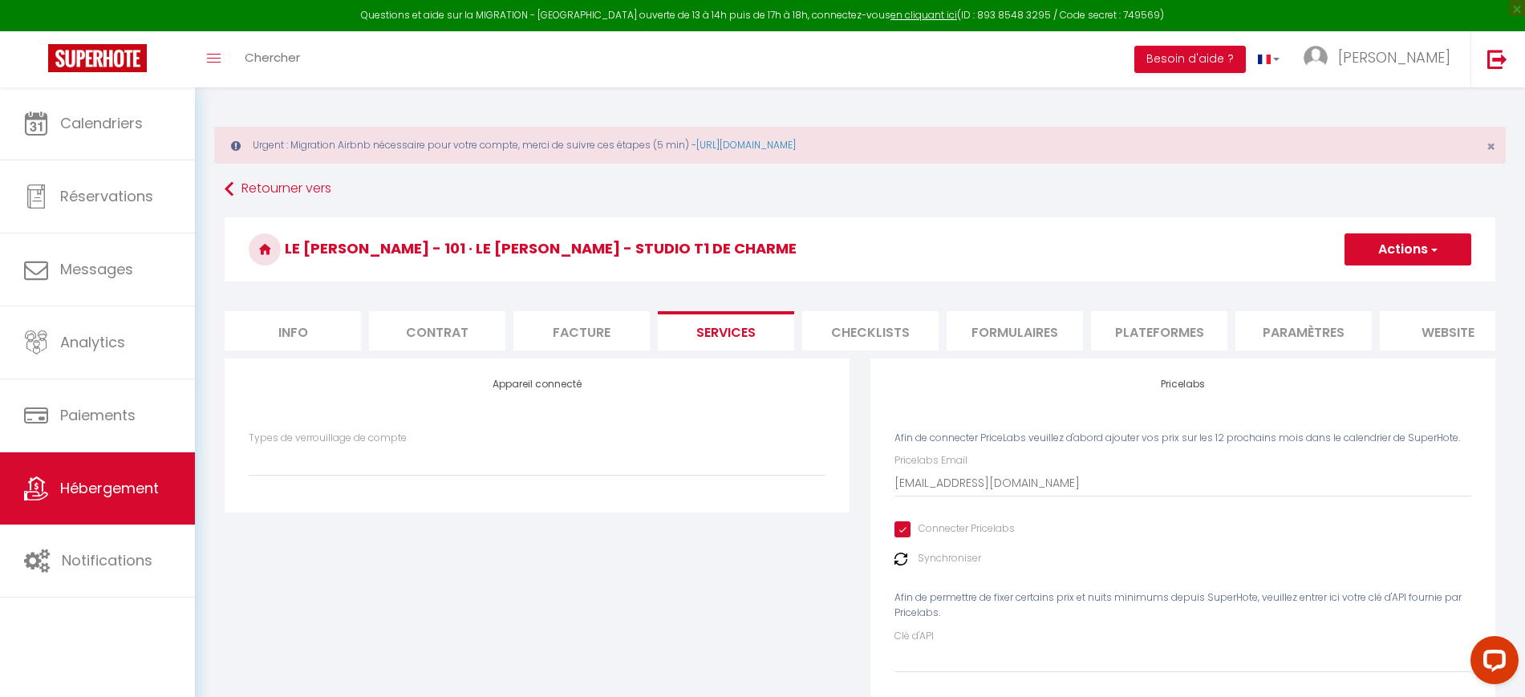
click at [1394, 246] on button "Actions" at bounding box center [1407, 249] width 127 height 32
click at [1377, 287] on link "Enregistrer" at bounding box center [1406, 284] width 127 height 21
click at [1367, 65] on span "[PERSON_NAME]" at bounding box center [1394, 57] width 112 height 20
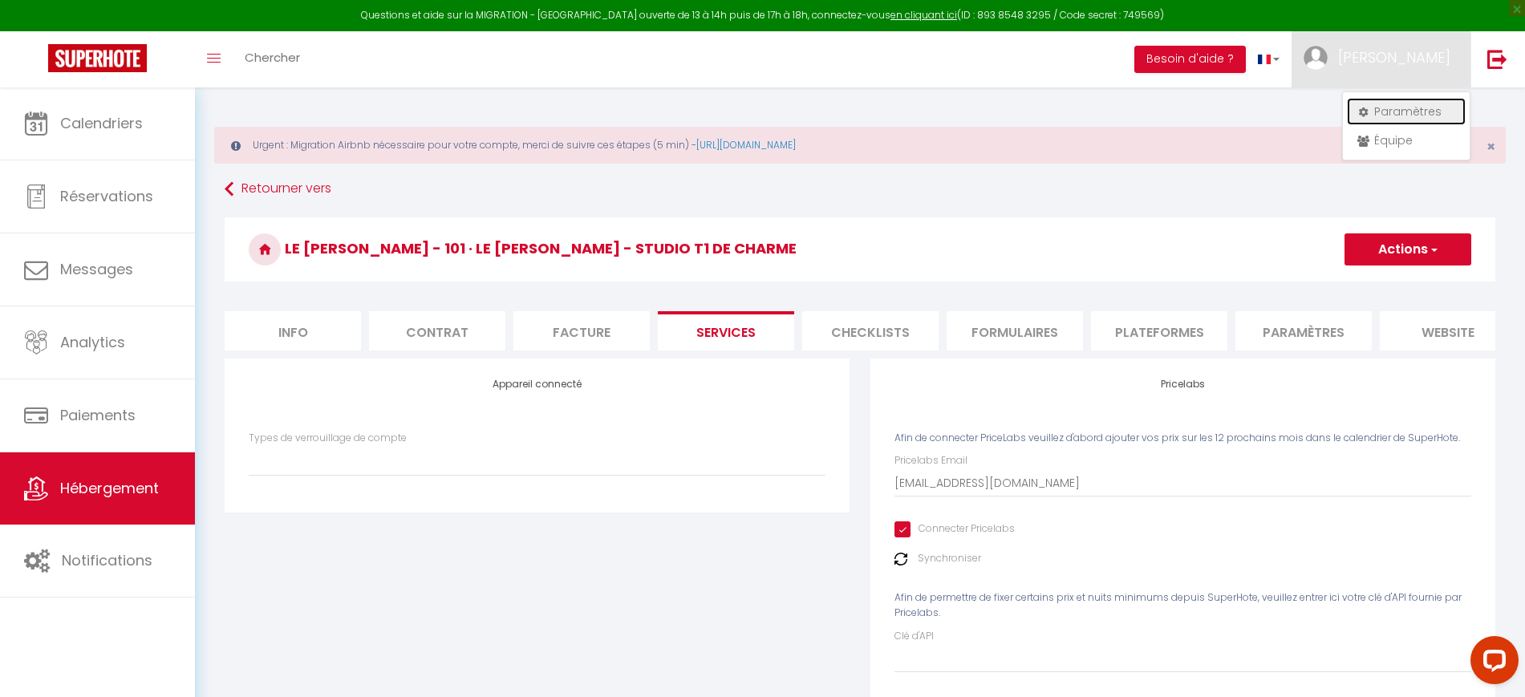
click at [1378, 102] on link "Paramètres" at bounding box center [1406, 111] width 119 height 27
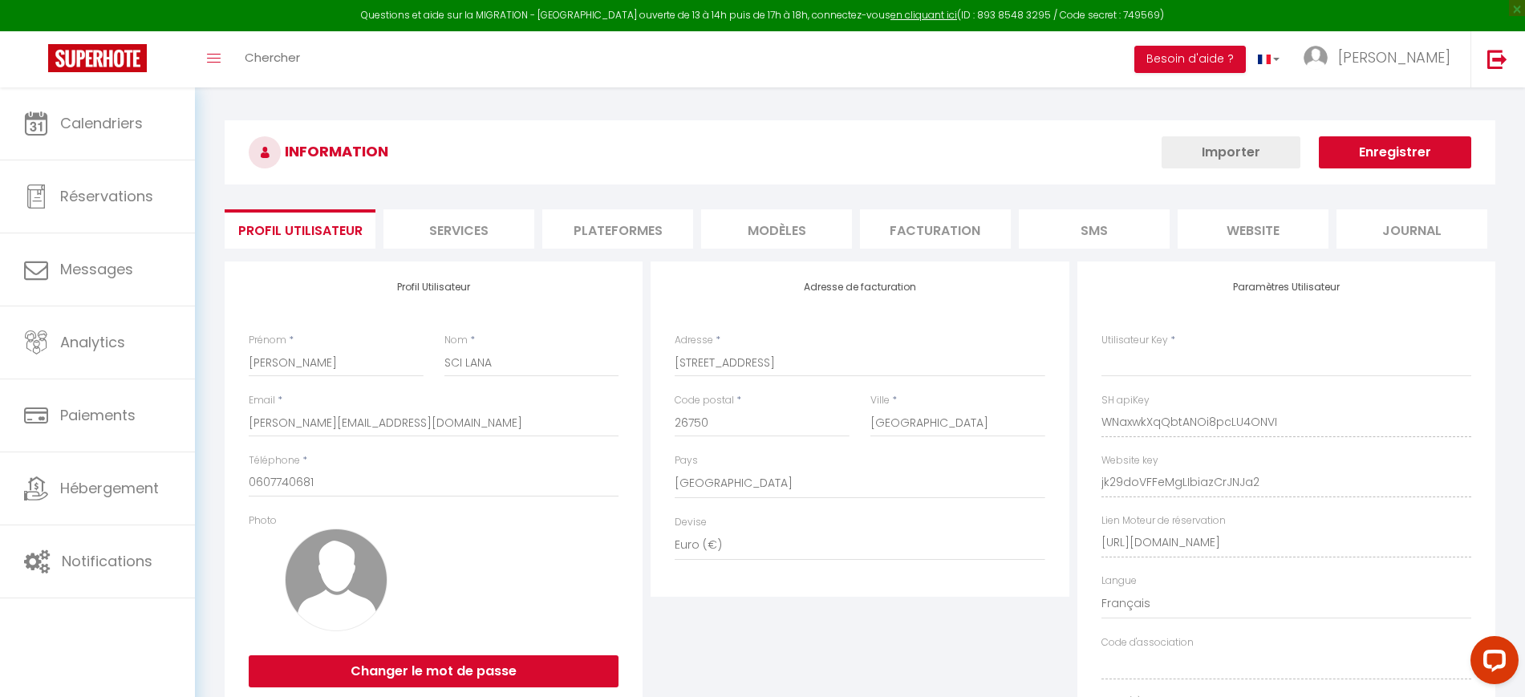
type input "WNaxwkXqQbtANOi8pcLU4ONVI"
type input "jk29doVFFeMgLIbiazCrJNJa2"
type input "[URL][DOMAIN_NAME]"
select select "fr"
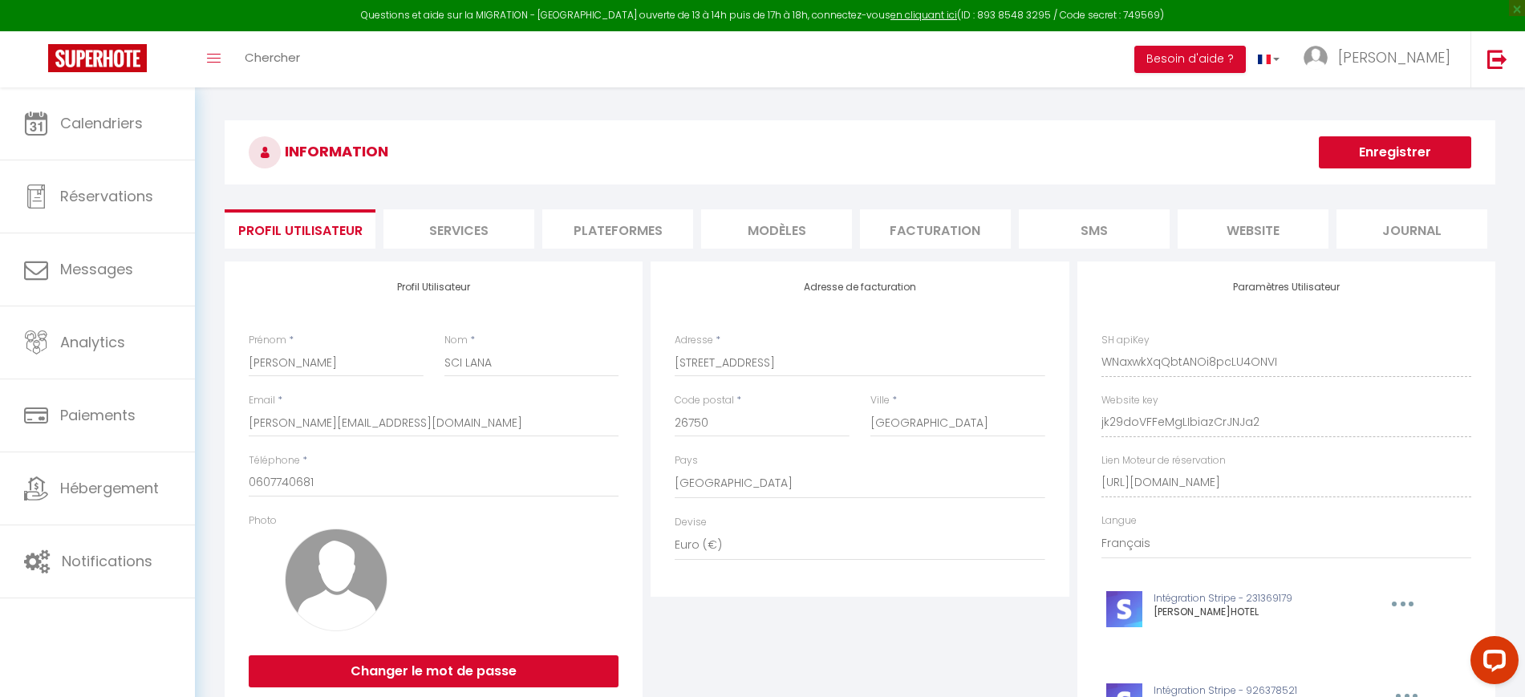
click at [627, 225] on li "Plateformes" at bounding box center [617, 228] width 151 height 39
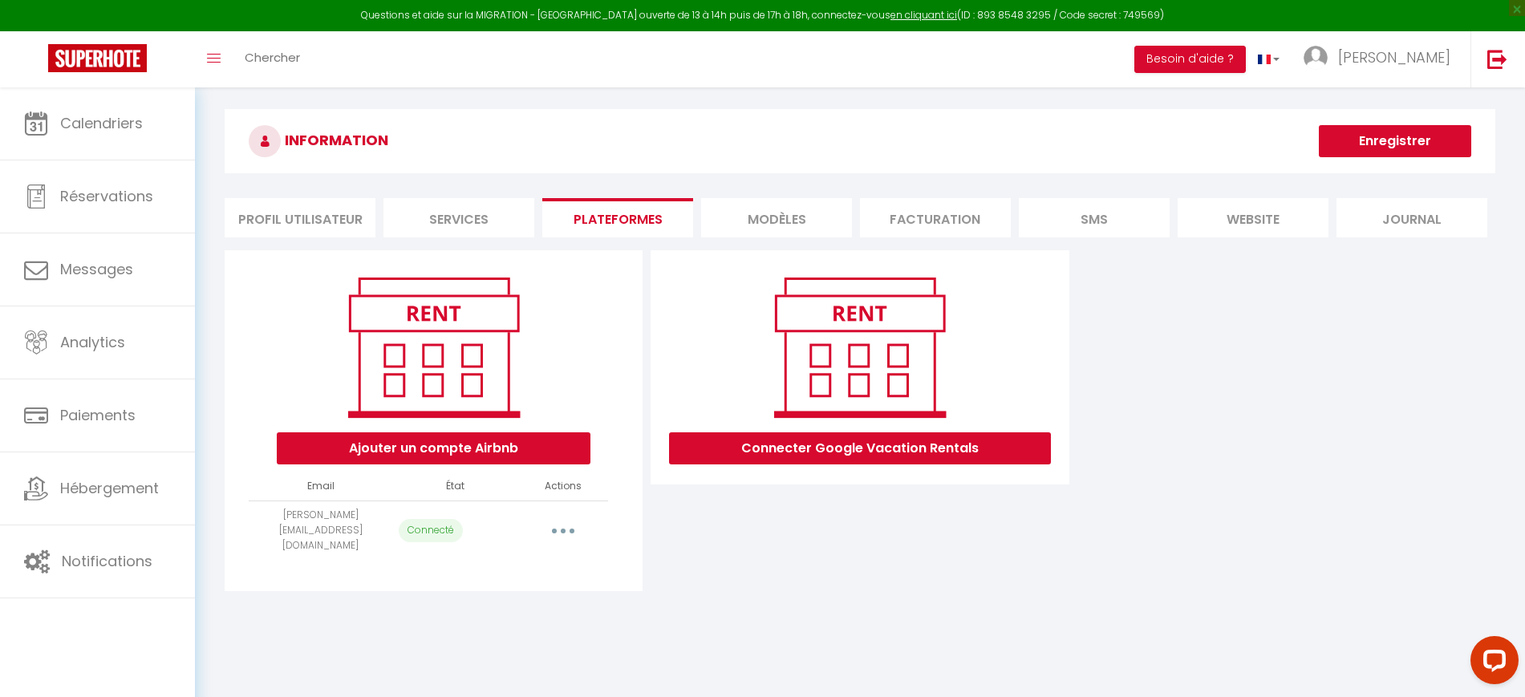
scroll to position [87, 0]
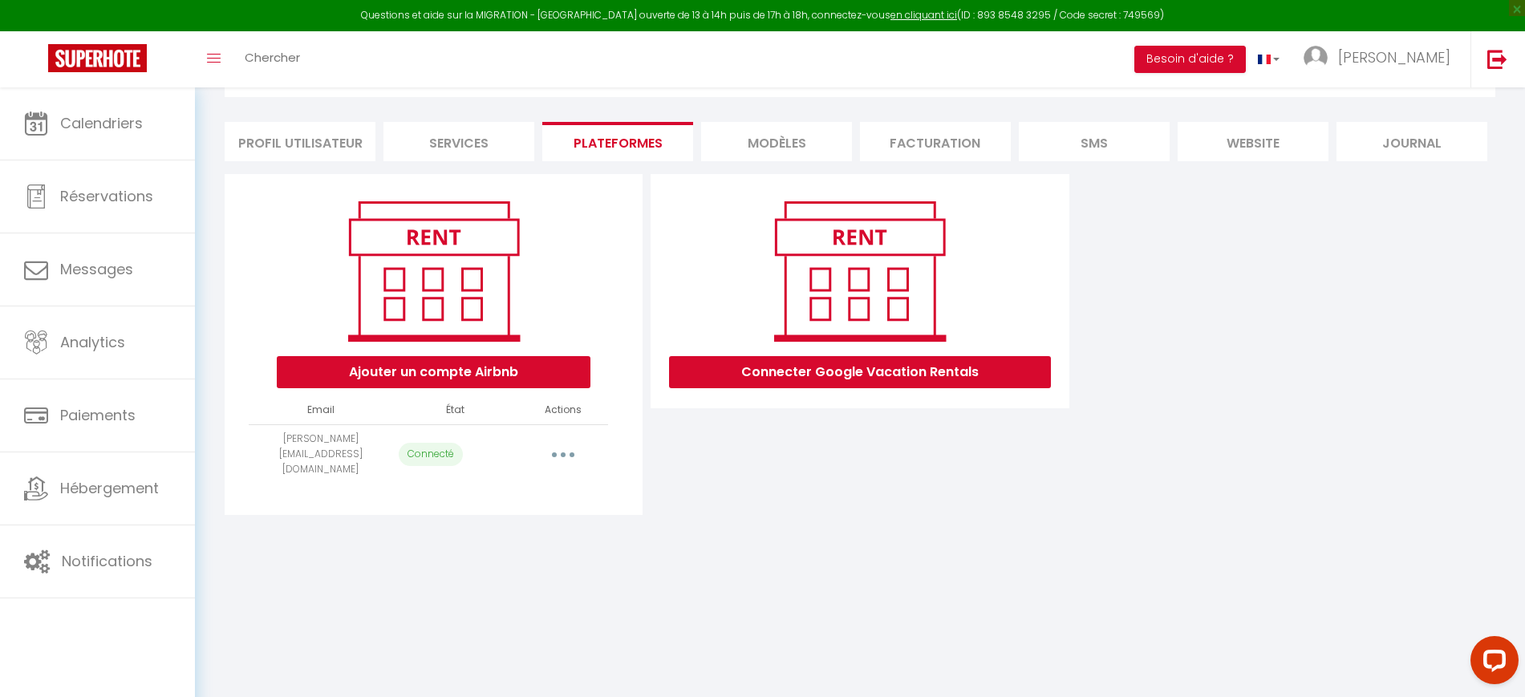
click at [568, 441] on button "button" at bounding box center [563, 454] width 45 height 26
click at [525, 484] on link "Importer les appartements" at bounding box center [491, 490] width 177 height 27
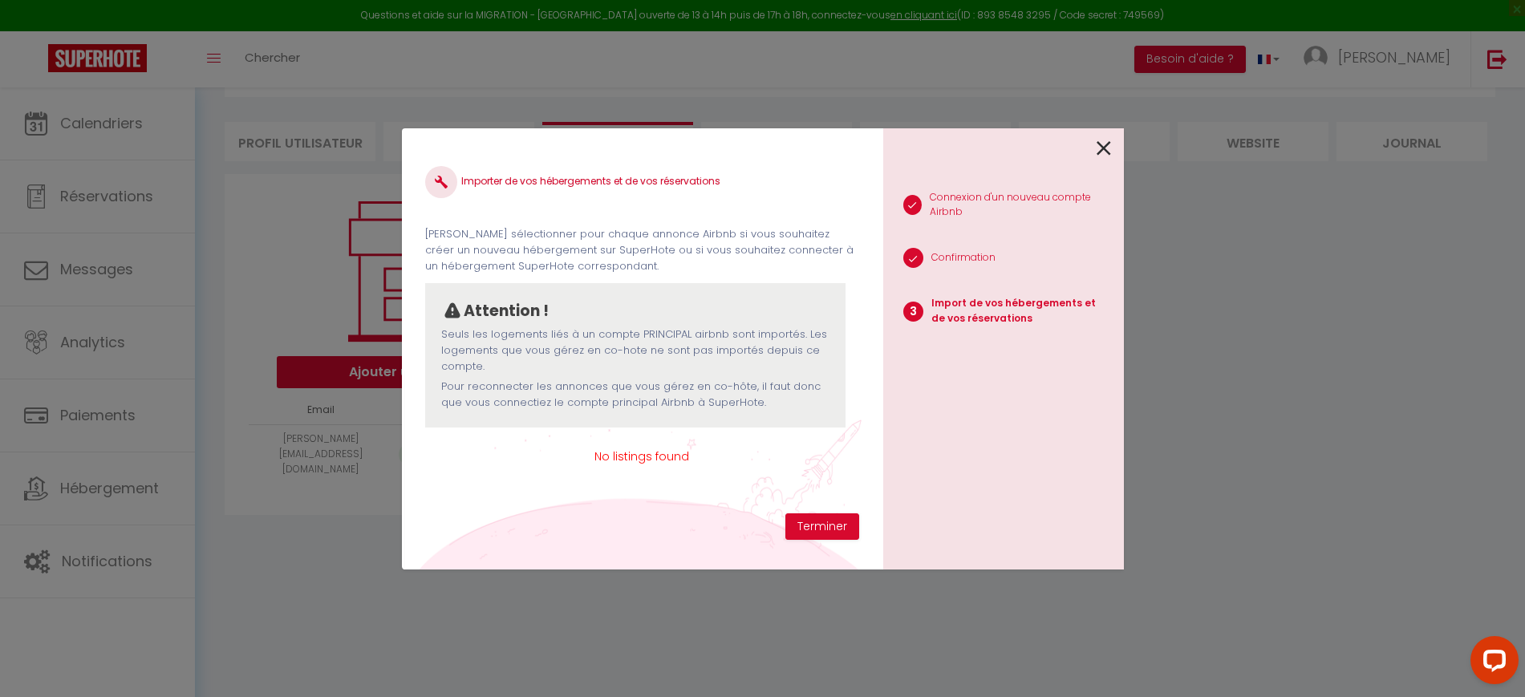
click at [1101, 144] on icon at bounding box center [1103, 148] width 14 height 24
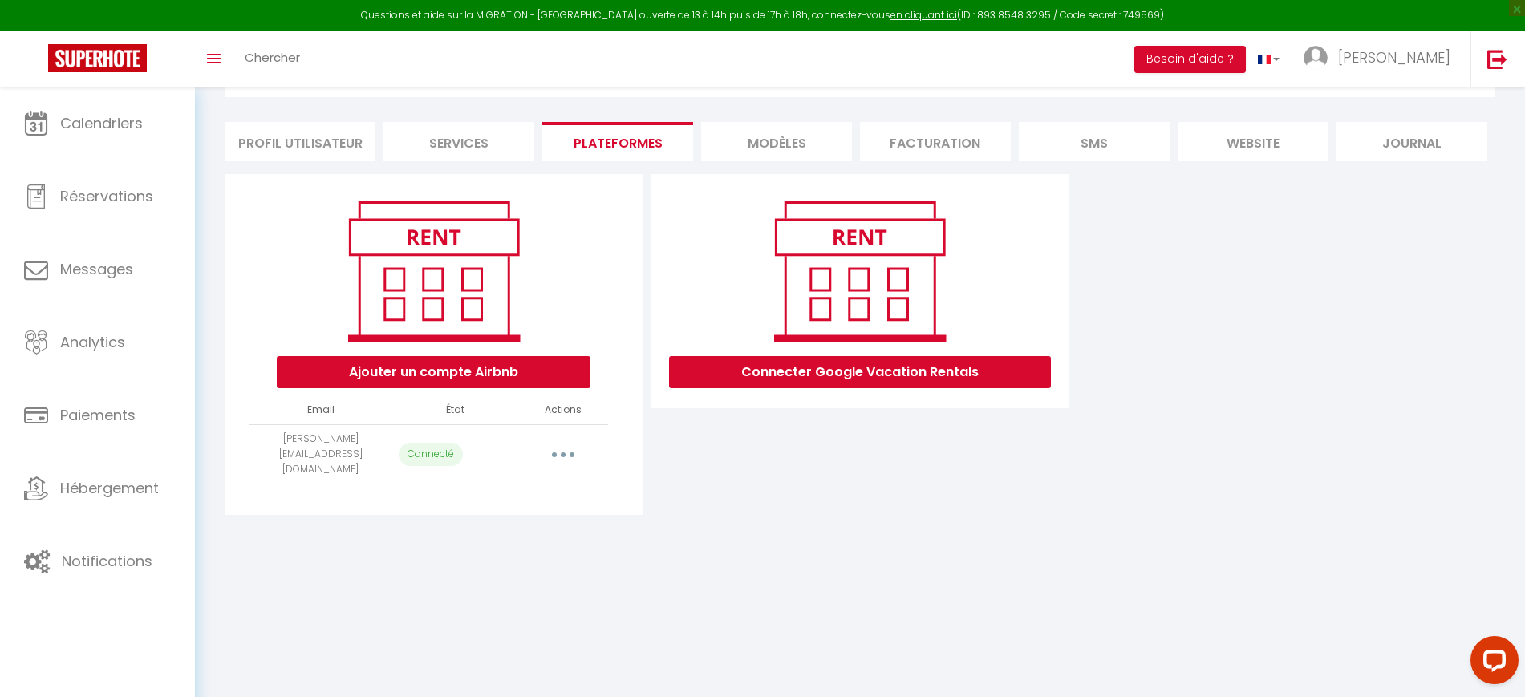
click at [561, 452] on icon "button" at bounding box center [563, 454] width 5 height 5
click at [534, 543] on link "Reconnecter le compte" at bounding box center [491, 548] width 177 height 27
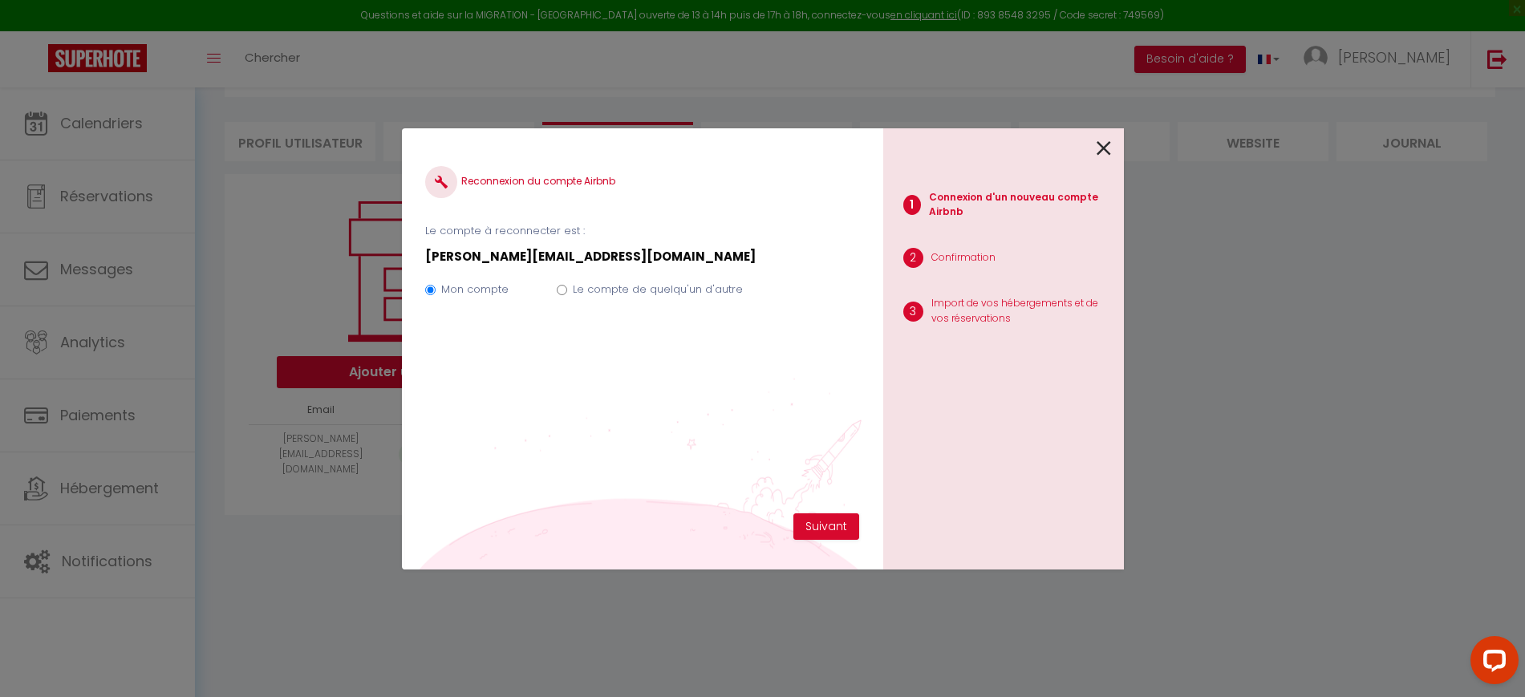
click at [1104, 148] on icon at bounding box center [1103, 148] width 14 height 24
radio input "true"
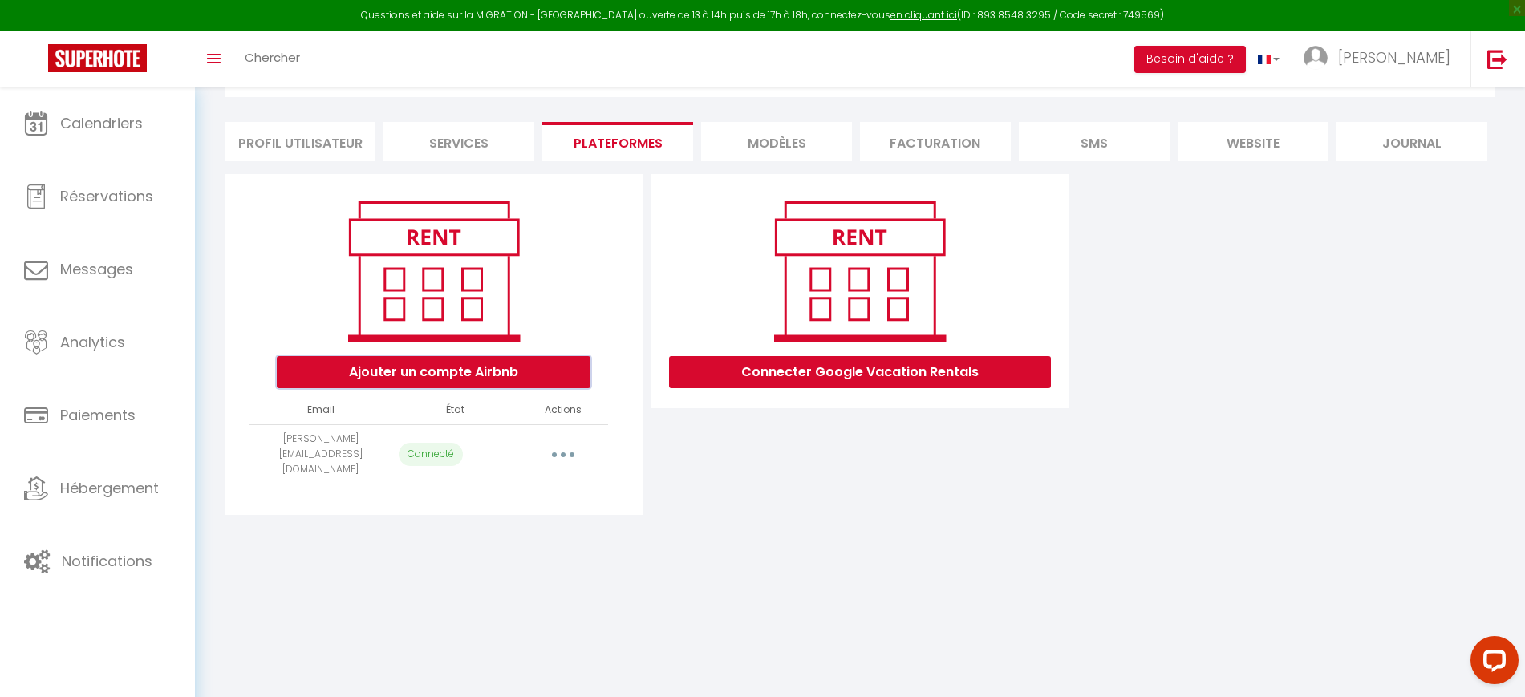
click at [449, 368] on button "Ajouter un compte Airbnb" at bounding box center [434, 372] width 314 height 32
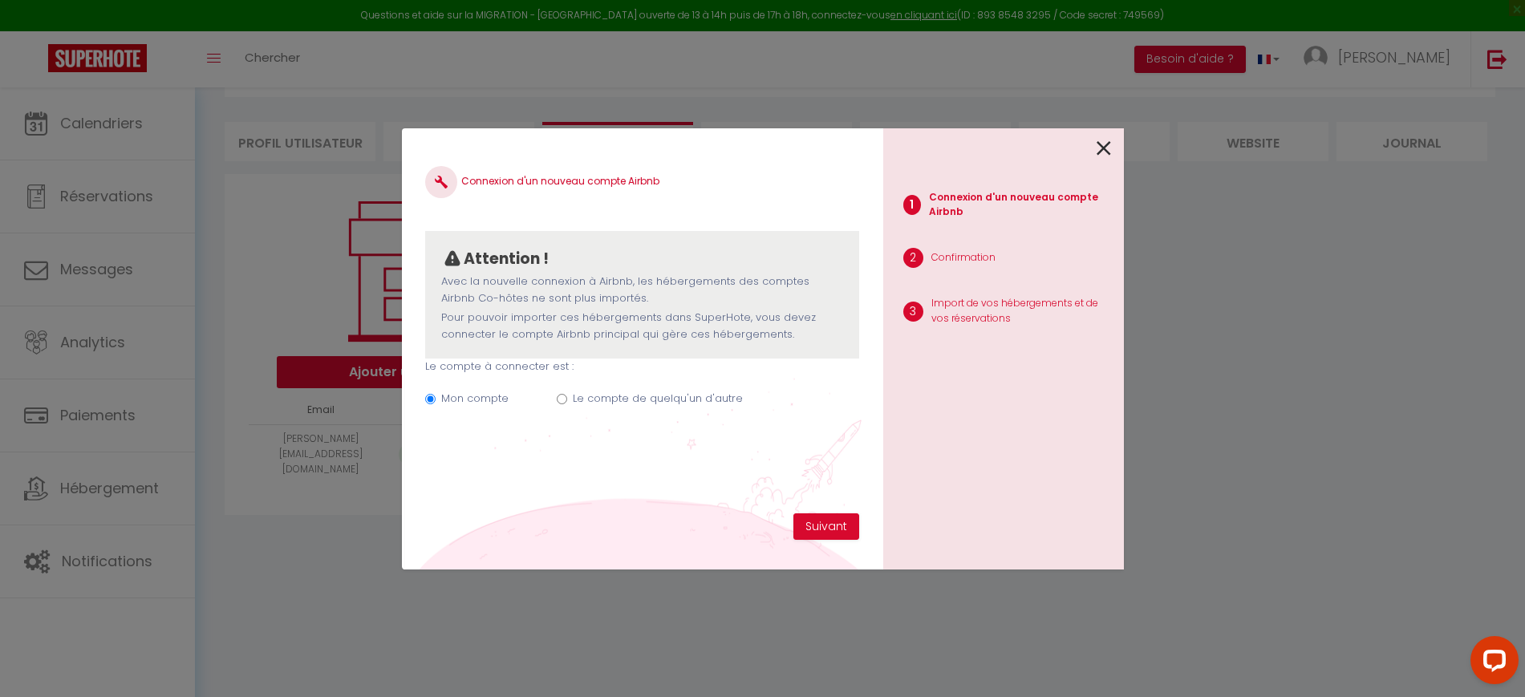
click at [1106, 149] on icon at bounding box center [1103, 148] width 14 height 24
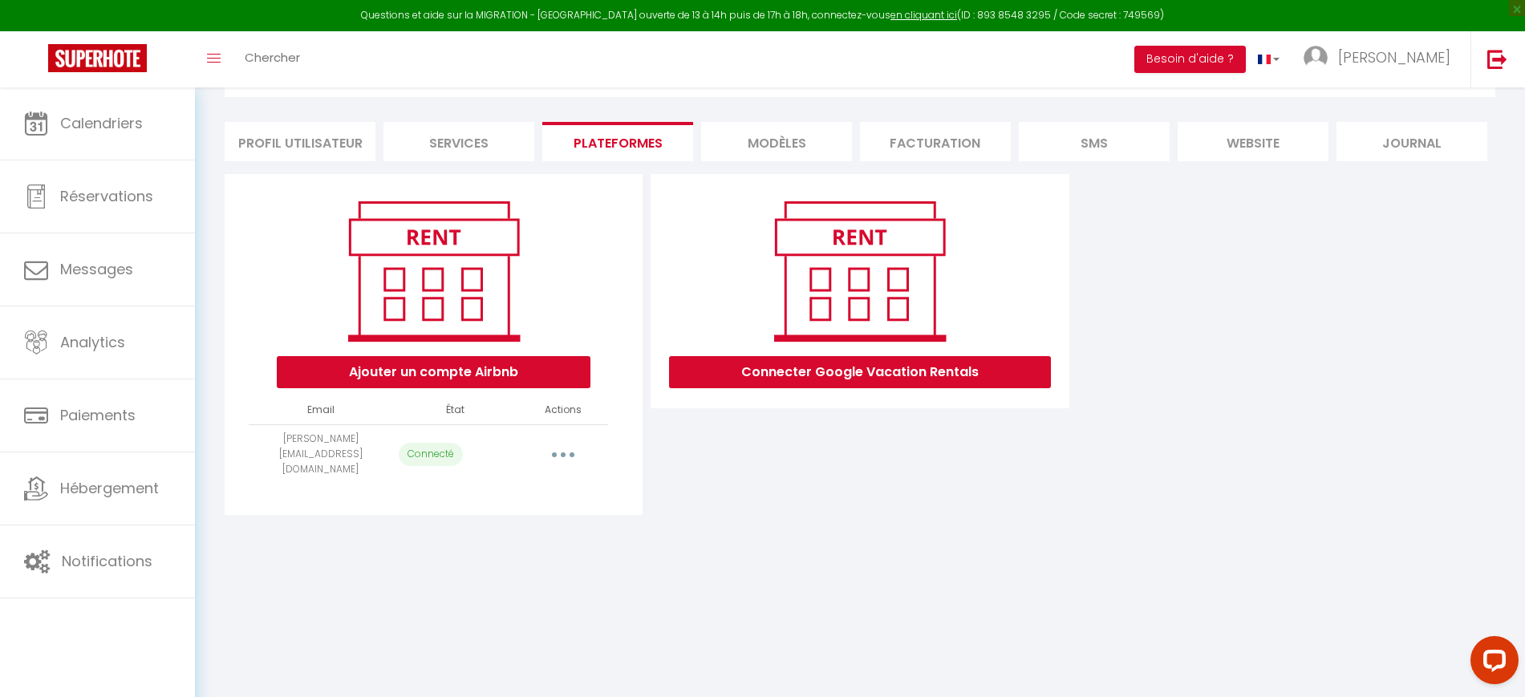
click at [1315, 377] on div "Ajouter un compte Airbnb Email État Actions [EMAIL_ADDRESS][DOMAIN_NAME] Connec…" at bounding box center [860, 344] width 1278 height 341
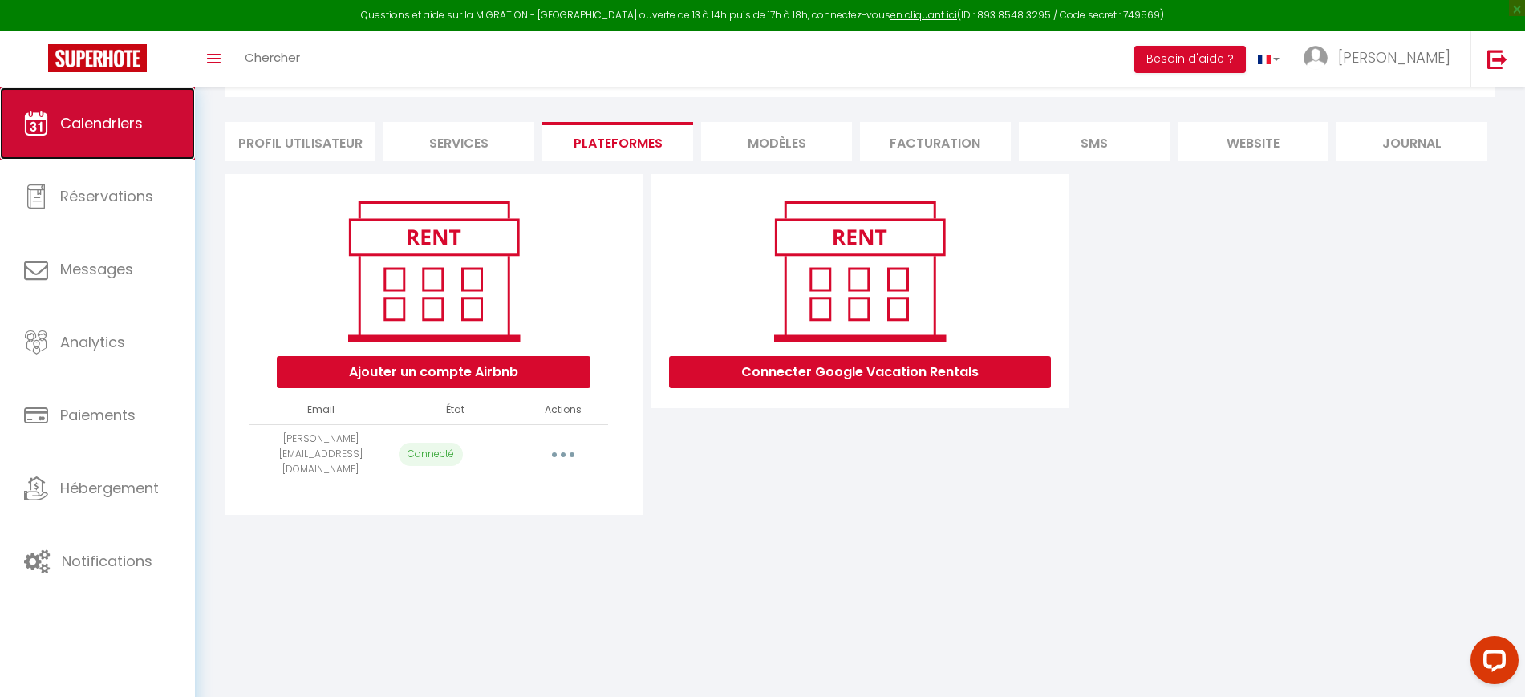
click at [121, 151] on link "Calendriers" at bounding box center [97, 123] width 195 height 72
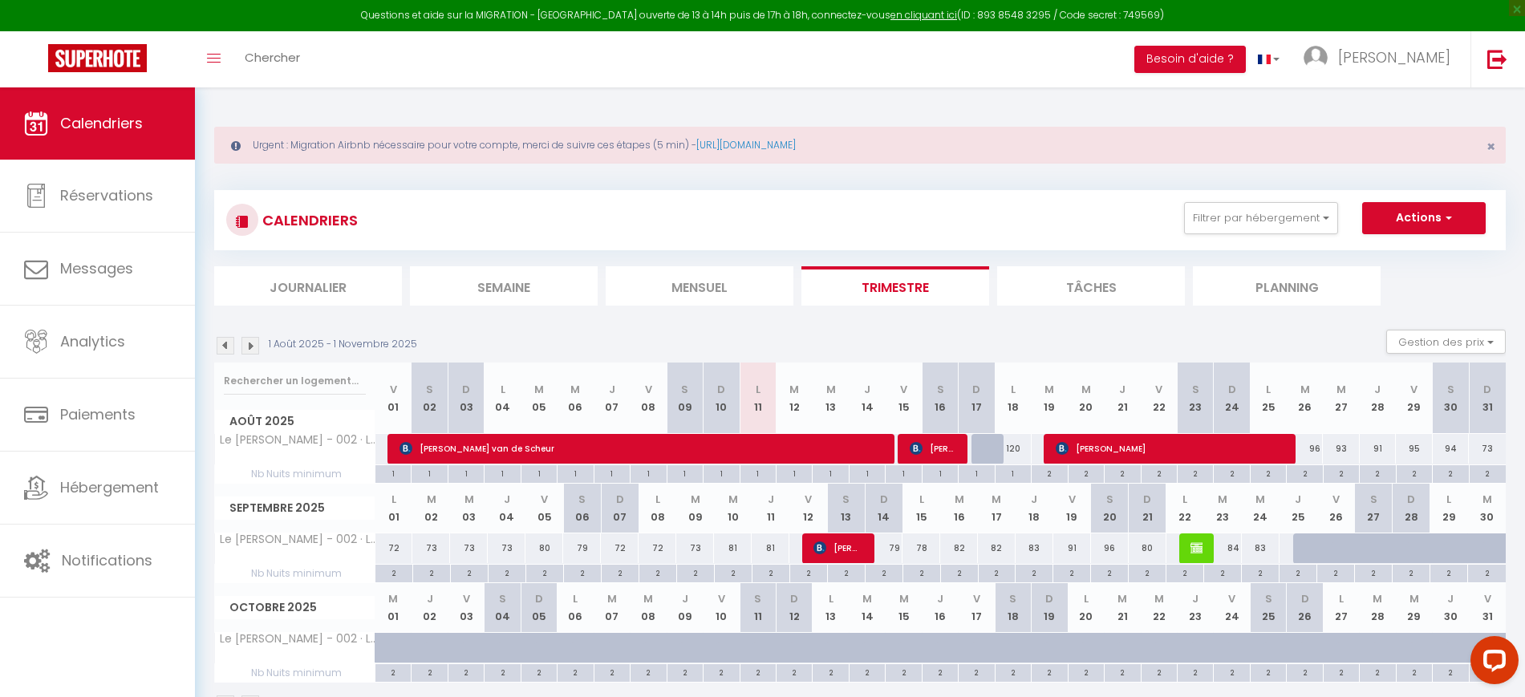
drag, startPoint x: 255, startPoint y: 140, endPoint x: 928, endPoint y: 147, distance: 672.9
click at [928, 147] on div "Urgent : Migration Airbnb nécessaire pour votre compte, merci de suivre ces éta…" at bounding box center [859, 145] width 1291 height 37
click at [933, 141] on div "Urgent : Migration Airbnb nécessaire pour votre compte, merci de suivre ces éta…" at bounding box center [859, 145] width 1291 height 37
drag, startPoint x: 236, startPoint y: 128, endPoint x: 930, endPoint y: 136, distance: 693.8
click at [908, 132] on div "Urgent : Migration Airbnb nécessaire pour votre compte, merci de suivre ces éta…" at bounding box center [859, 145] width 1291 height 37
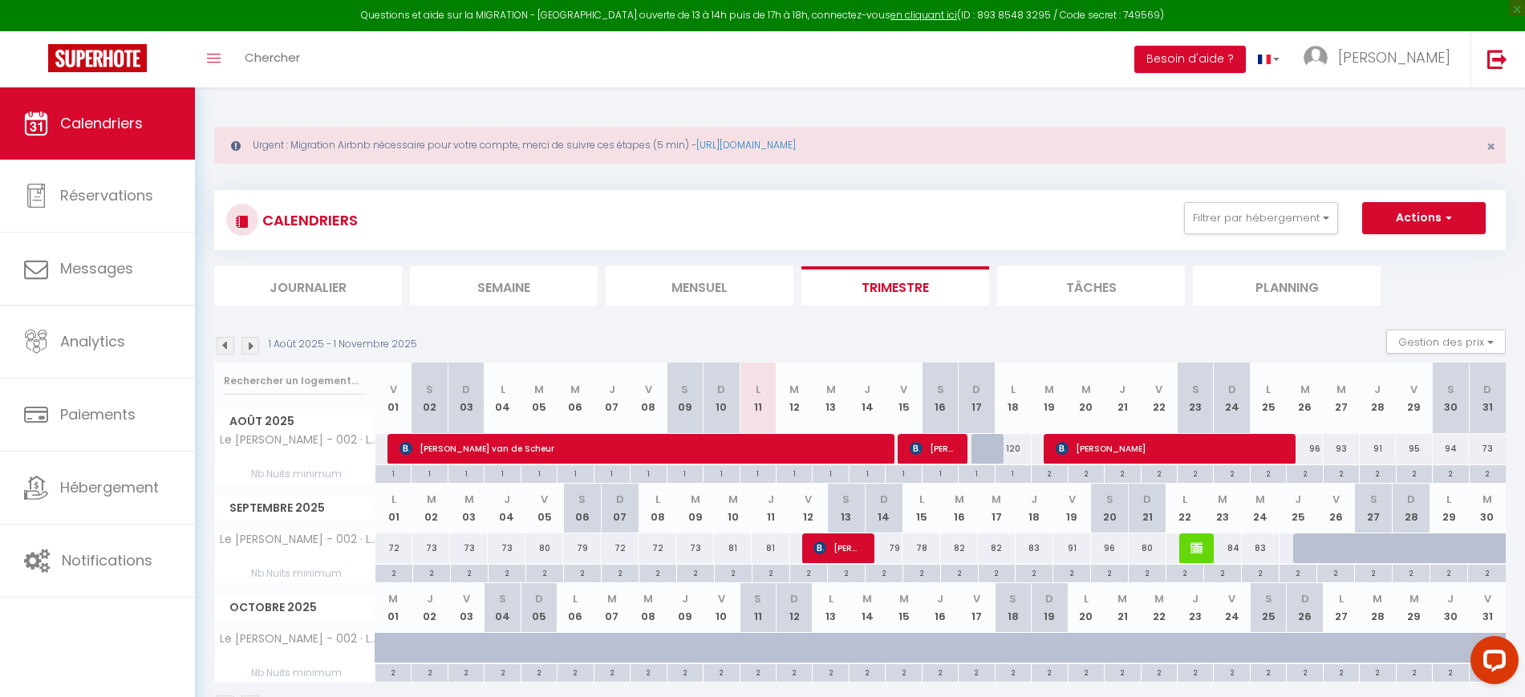
click at [1197, 160] on div "Urgent : Migration Airbnb nécessaire pour votre compte, merci de suivre ces éta…" at bounding box center [859, 145] width 1291 height 37
drag, startPoint x: 213, startPoint y: 131, endPoint x: 932, endPoint y: 160, distance: 720.0
click at [932, 160] on div "Urgent : Migration Airbnb nécessaire pour votre compte, merci de suivre ces éta…" at bounding box center [860, 418] width 1330 height 662
click at [990, 153] on div "Urgent : Migration Airbnb nécessaire pour votre compte, merci de suivre ces éta…" at bounding box center [859, 145] width 1291 height 37
click at [796, 148] on link "[URL][DOMAIN_NAME]" at bounding box center [745, 145] width 99 height 14
